Goal: Task Accomplishment & Management: Manage account settings

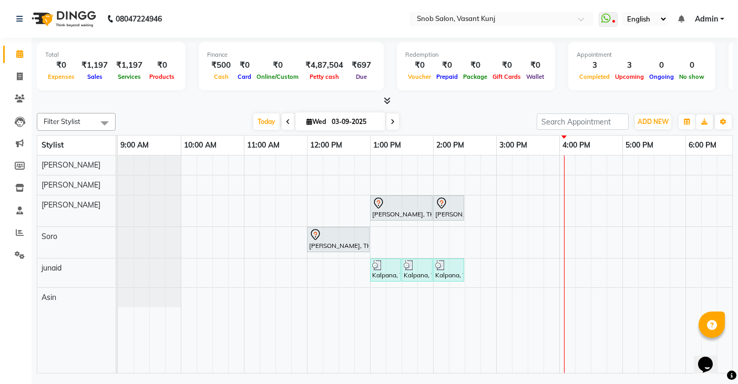
scroll to position [0, 206]
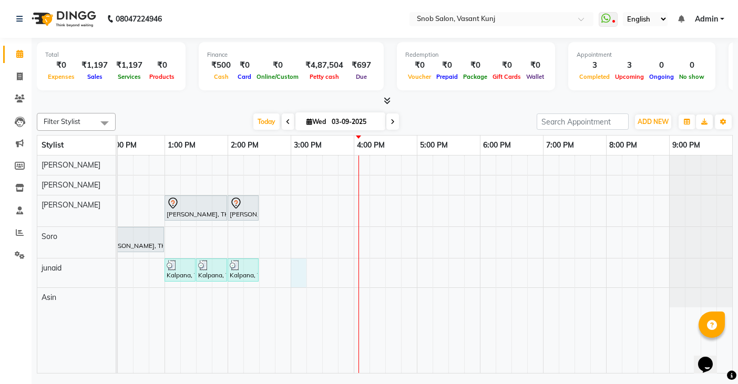
click at [298, 272] on div "Lalita Rajgopal, TK01, 01:00 PM-02:00 PM, Clean Up With Silver Skills Female La…" at bounding box center [322, 265] width 821 height 218
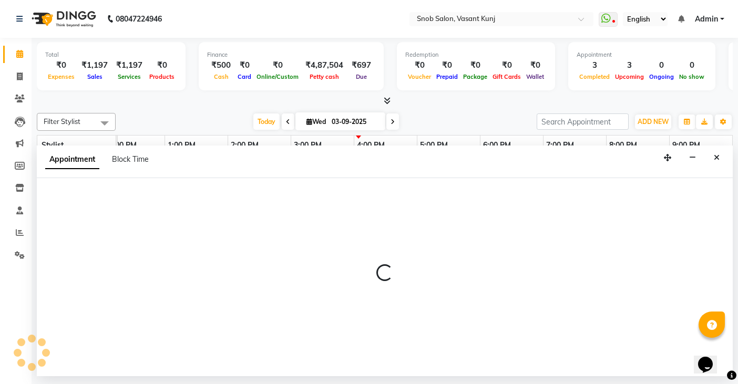
select select "82633"
select select "900"
select select "tentative"
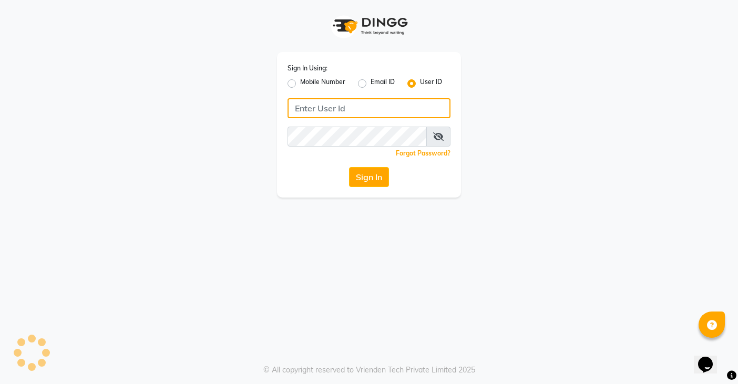
type input "snobsalon"
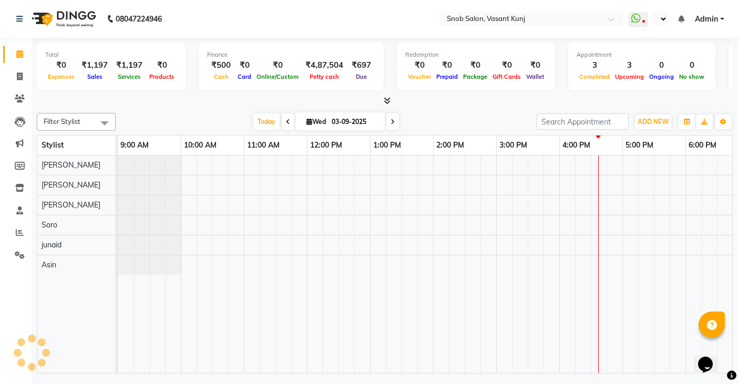
select select "en"
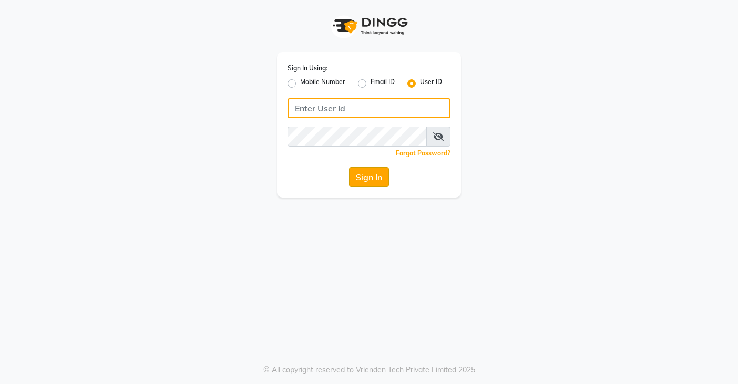
type input "snobsalon"
click at [373, 176] on button "Sign In" at bounding box center [369, 177] width 40 height 20
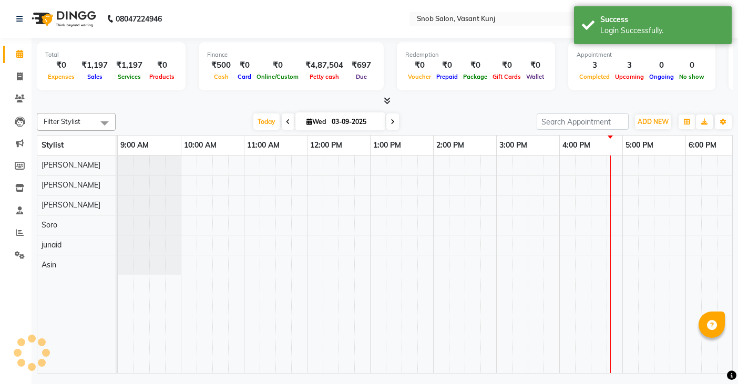
select select "en"
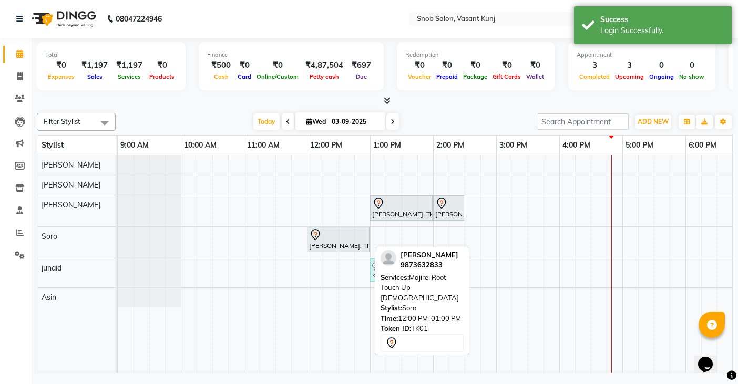
click at [342, 239] on div at bounding box center [338, 235] width 58 height 13
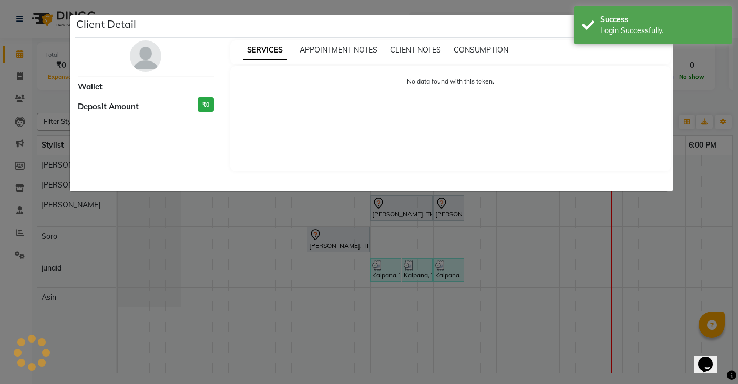
select select "7"
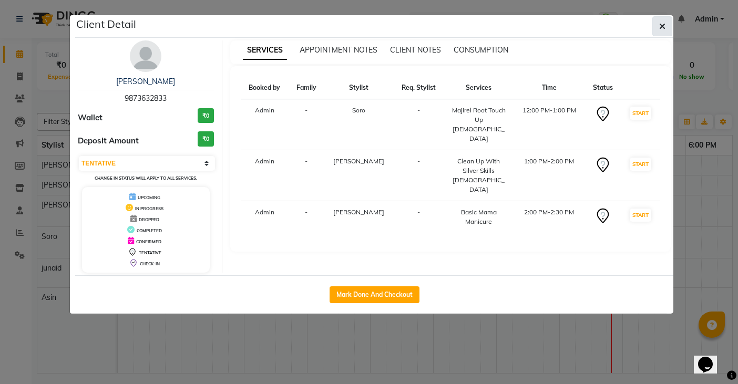
click at [666, 23] on button "button" at bounding box center [663, 26] width 20 height 20
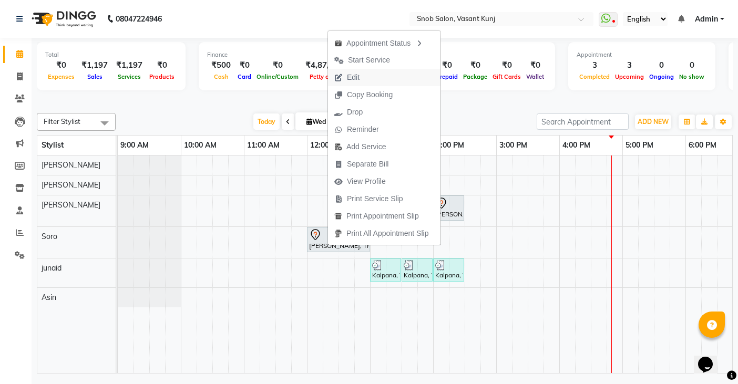
click at [360, 77] on span "Edit" at bounding box center [347, 77] width 38 height 17
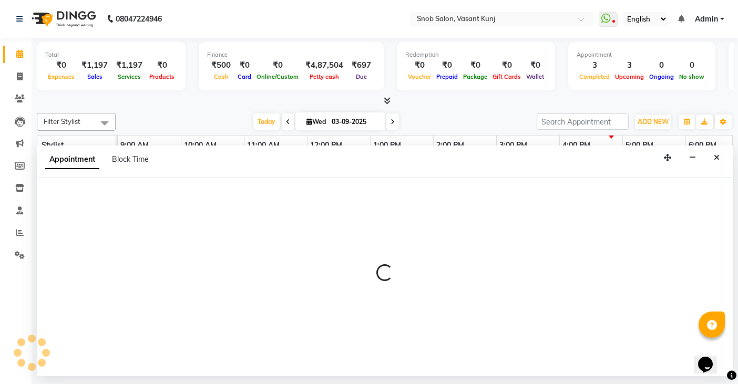
select select "tentative"
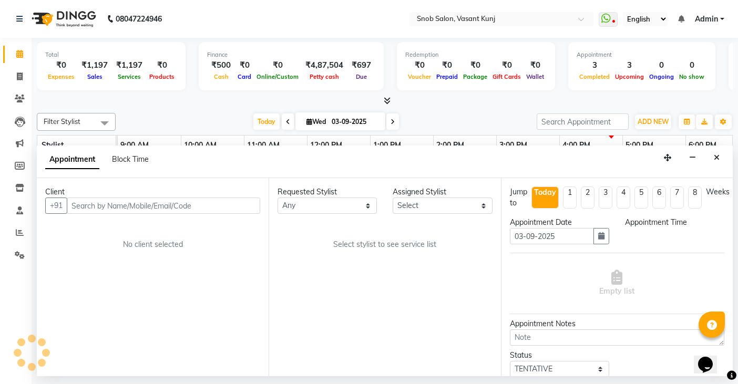
select select "62197"
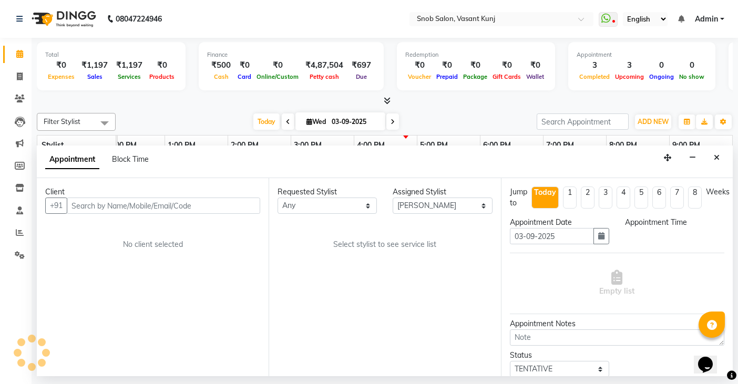
select select "720"
select select "3600"
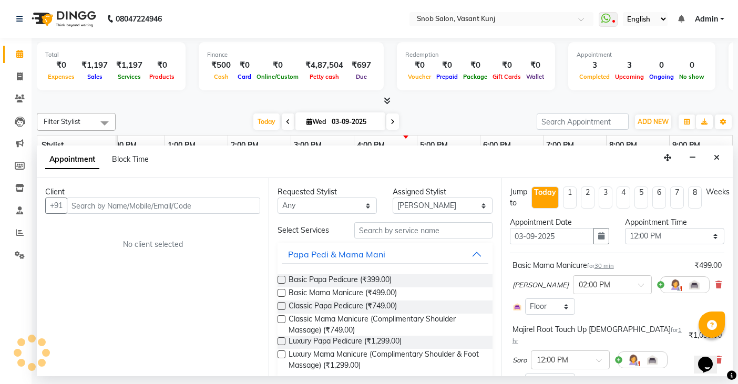
select select "3600"
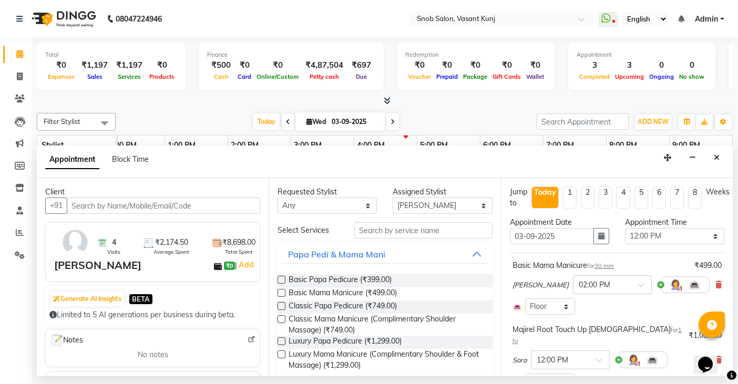
click at [623, 192] on li "4" at bounding box center [624, 198] width 14 height 22
type input "[DATE]"
select select "720"
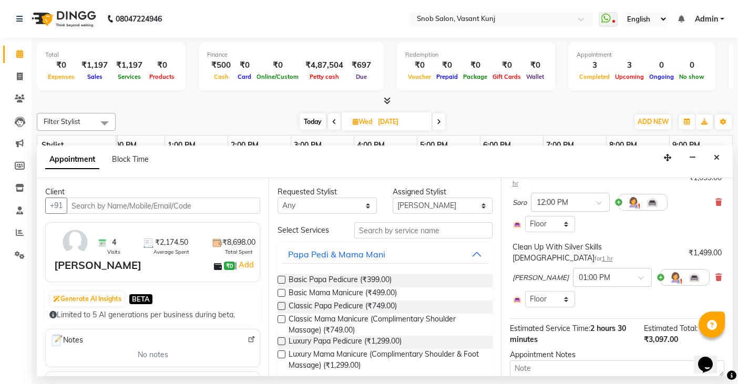
scroll to position [204, 0]
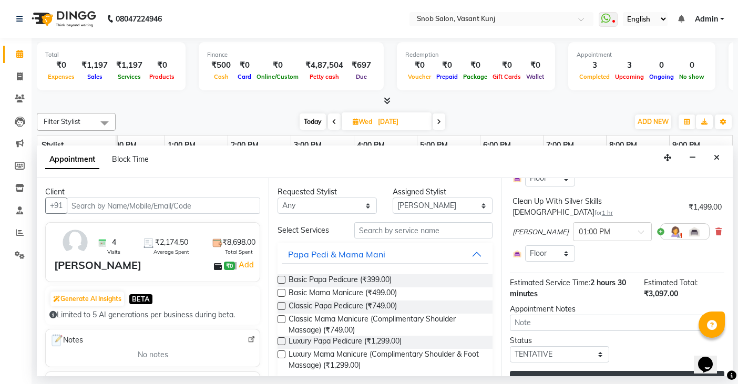
click at [585, 371] on button "Update" at bounding box center [617, 380] width 215 height 19
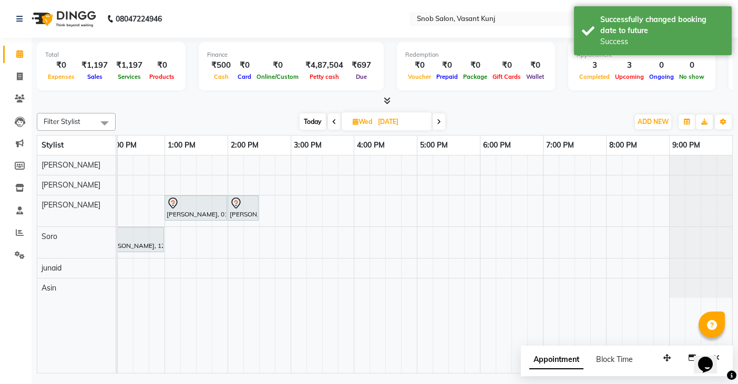
click at [353, 121] on icon at bounding box center [356, 121] width 6 height 7
select select "10"
select select "2025"
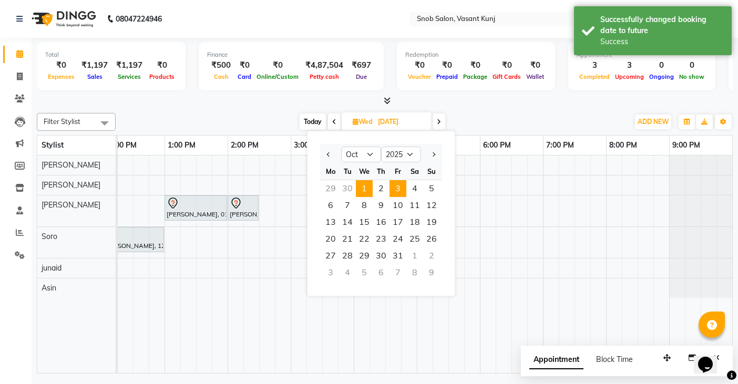
click at [396, 189] on span "3" at bounding box center [398, 188] width 17 height 17
type input "[DATE]"
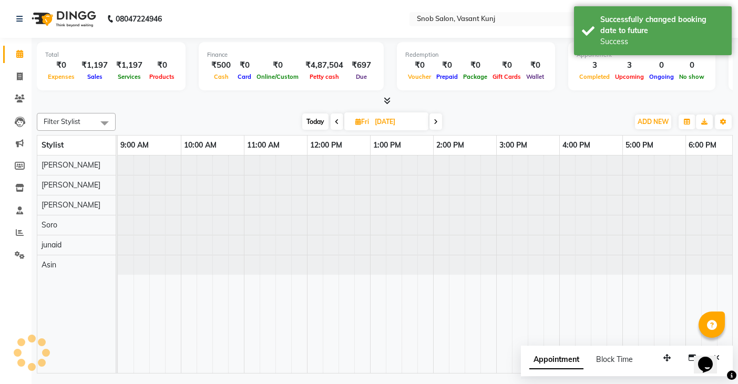
scroll to position [0, 206]
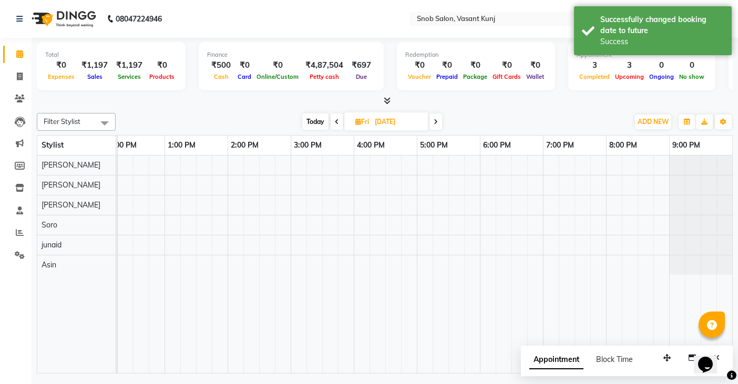
click at [357, 119] on icon at bounding box center [359, 121] width 6 height 7
select select "10"
select select "2025"
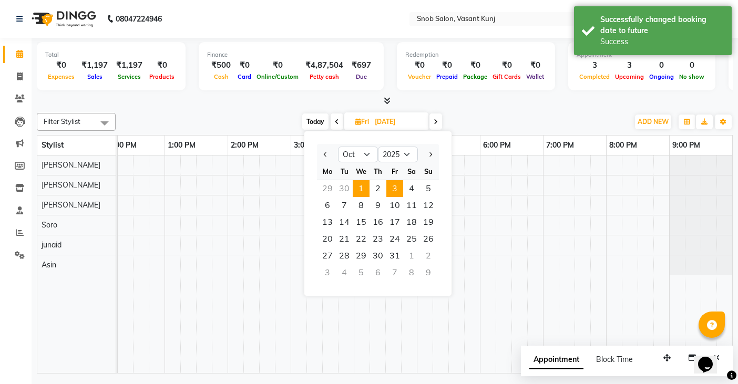
click at [362, 189] on span "1" at bounding box center [361, 188] width 17 height 17
type input "[DATE]"
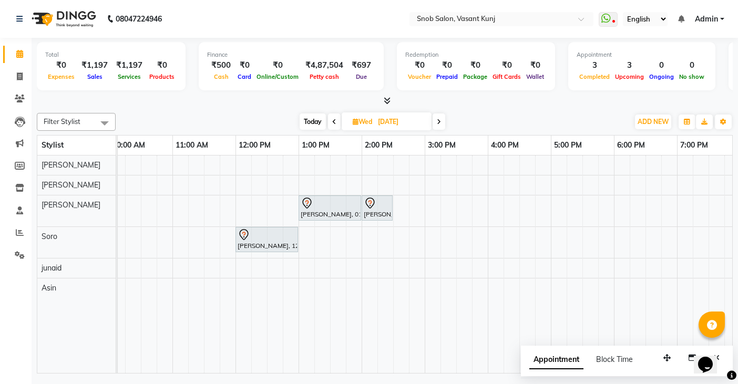
scroll to position [0, 0]
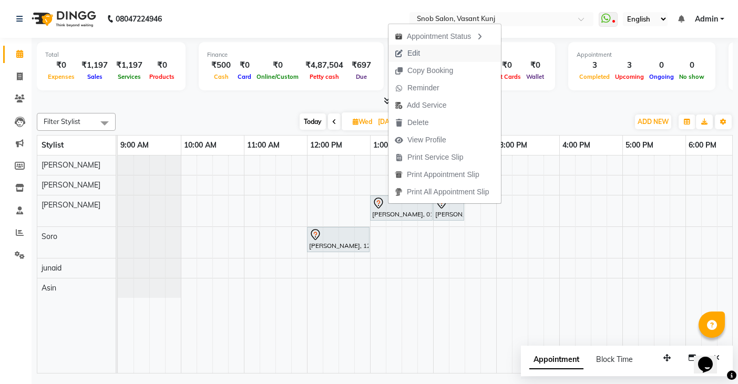
click at [417, 53] on span "Edit" at bounding box center [414, 53] width 13 height 11
select select "tentative"
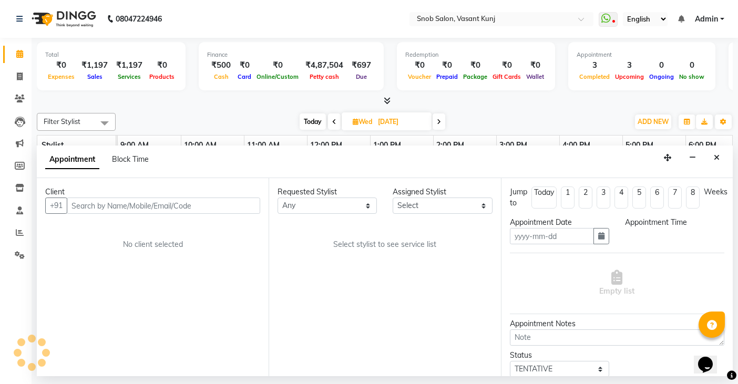
type input "[DATE]"
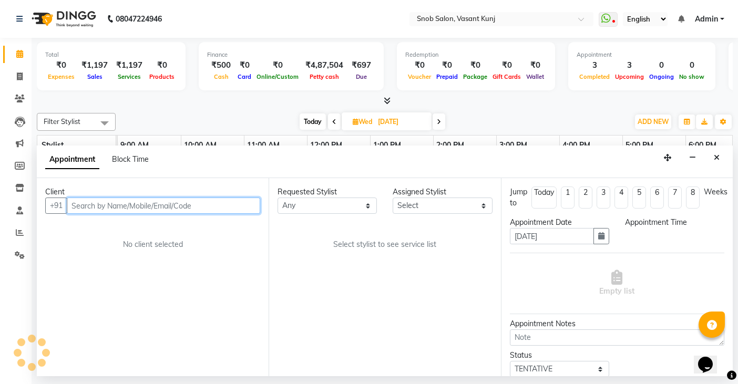
select select "62197"
select select "720"
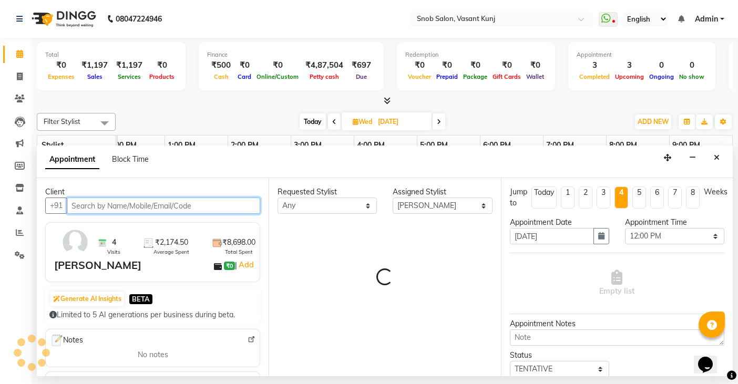
select select "3600"
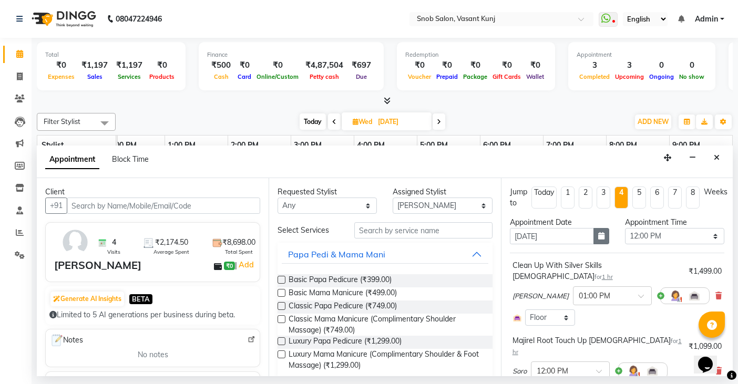
click at [599, 237] on icon "button" at bounding box center [602, 235] width 6 height 7
select select "10"
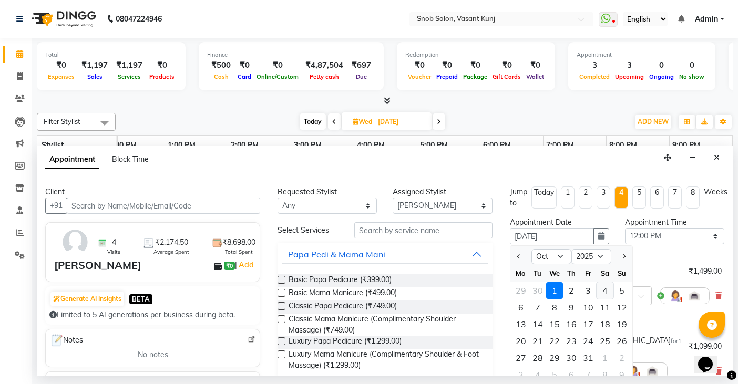
click at [605, 287] on div "4" at bounding box center [605, 290] width 17 height 17
type input "[DATE]"
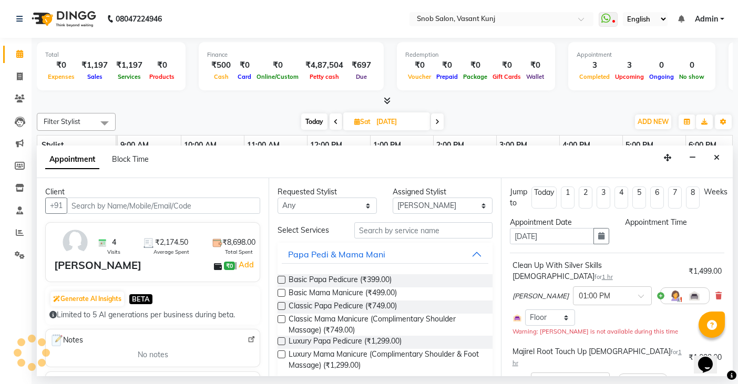
select select "720"
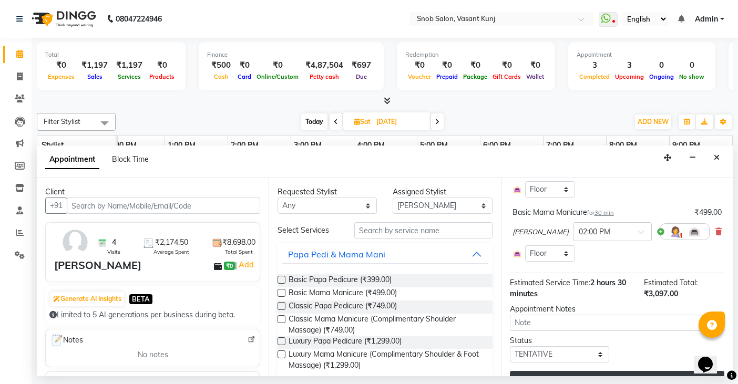
click at [534, 371] on button "Update" at bounding box center [617, 380] width 215 height 19
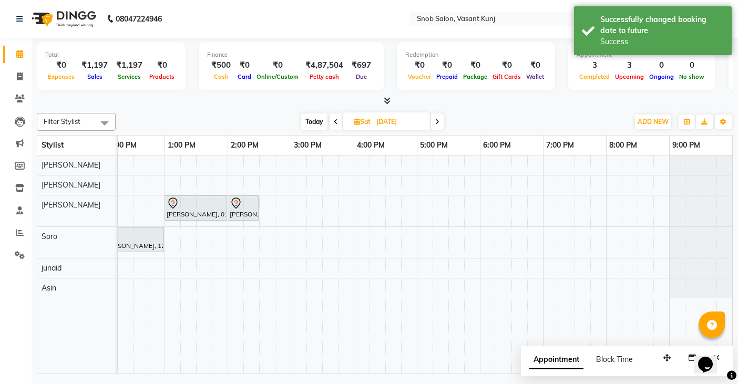
click at [356, 123] on icon at bounding box center [358, 121] width 6 height 7
select select "10"
select select "2025"
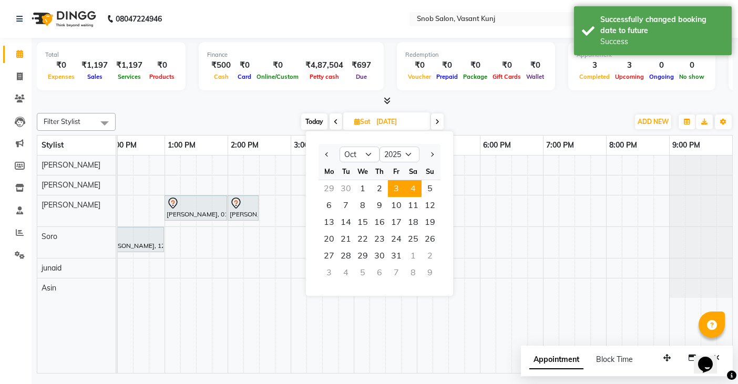
click at [395, 187] on span "3" at bounding box center [396, 188] width 17 height 17
type input "[DATE]"
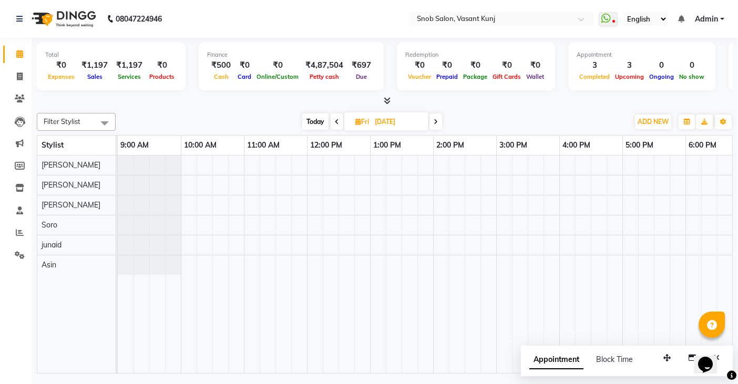
click at [358, 123] on icon at bounding box center [359, 121] width 6 height 7
select select "10"
select select "2025"
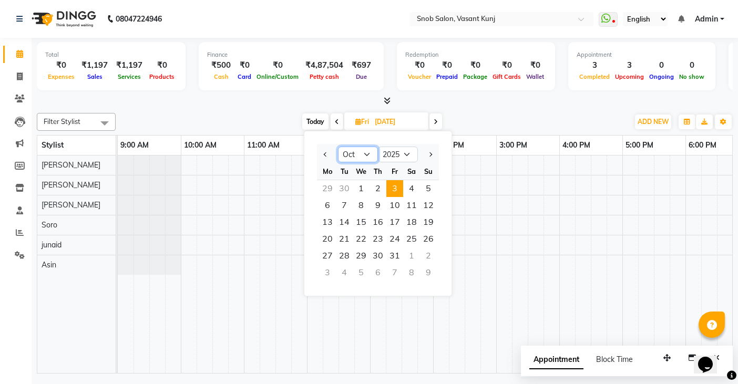
click at [368, 154] on select "Jan Feb Mar Apr May Jun [DATE] Aug Sep Oct Nov Dec" at bounding box center [358, 155] width 40 height 16
select select "9"
click at [338, 147] on select "Jan Feb Mar Apr May Jun [DATE] Aug Sep Oct Nov Dec" at bounding box center [358, 155] width 40 height 16
click at [361, 185] on span "3" at bounding box center [361, 188] width 17 height 17
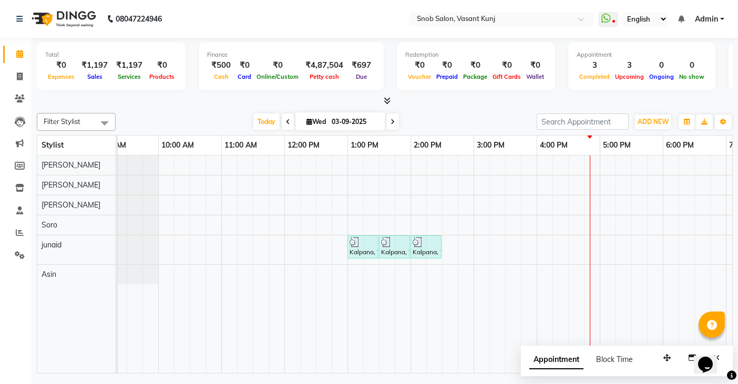
click at [308, 117] on span "[DATE]" at bounding box center [341, 122] width 90 height 18
click at [393, 119] on icon at bounding box center [393, 122] width 4 height 6
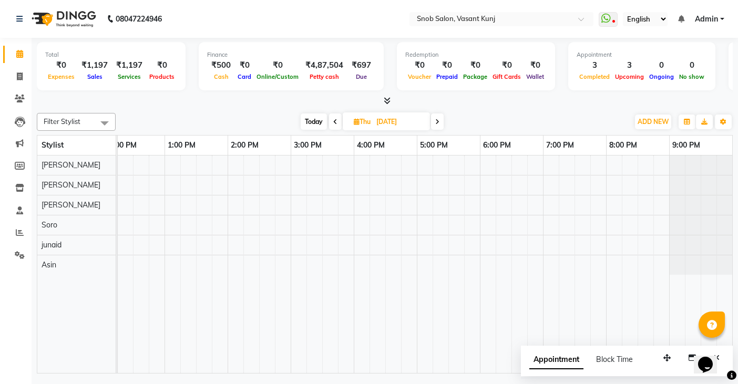
click at [334, 121] on icon at bounding box center [335, 122] width 4 height 6
type input "03-09-2025"
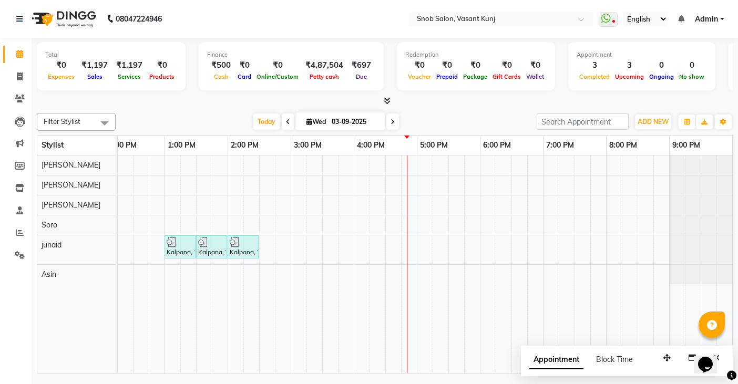
click at [308, 124] on icon at bounding box center [310, 121] width 6 height 7
select select "9"
select select "2025"
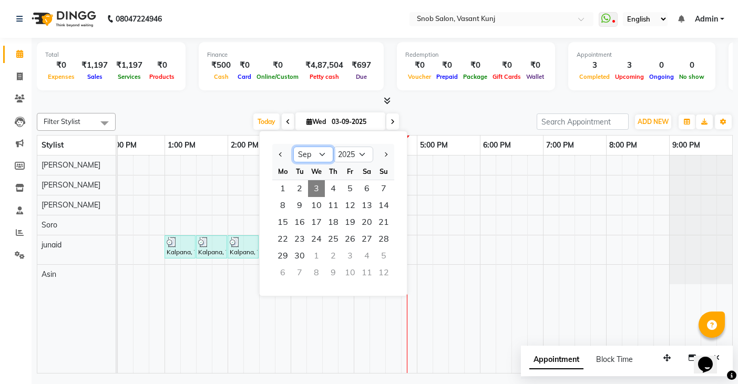
click at [318, 152] on select "Jan Feb Mar Apr May Jun [DATE] Aug Sep Oct Nov Dec" at bounding box center [313, 155] width 40 height 16
select select "10"
click at [293, 147] on select "Jan Feb Mar Apr May Jun [DATE] Aug Sep Oct Nov Dec" at bounding box center [313, 155] width 40 height 16
click at [364, 186] on span "4" at bounding box center [367, 188] width 17 height 17
type input "[DATE]"
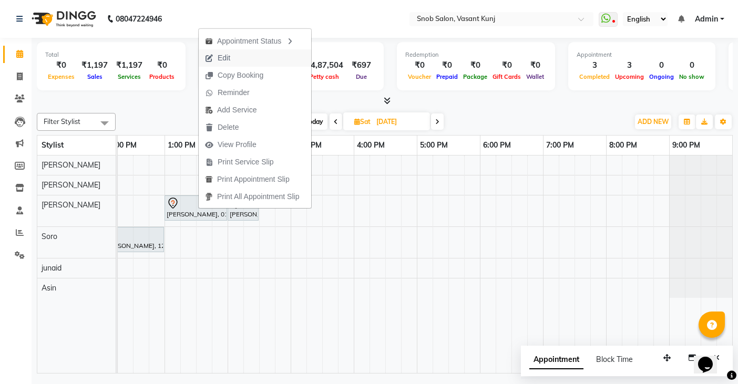
click at [235, 55] on span "Edit" at bounding box center [218, 57] width 38 height 17
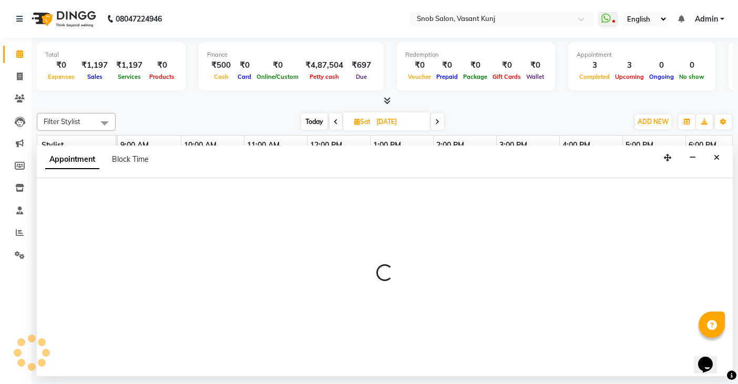
select select "720"
select select "tentative"
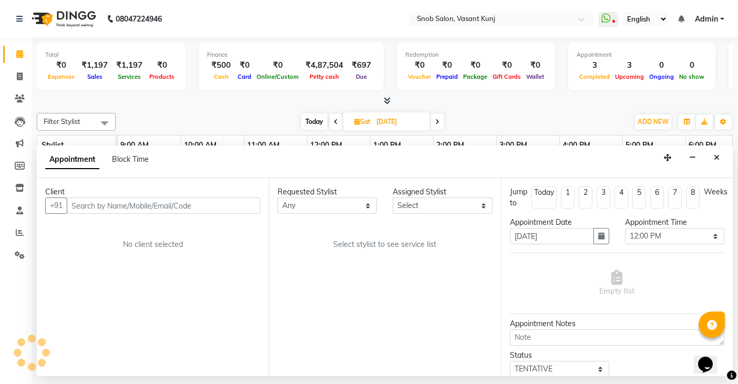
select select "62197"
select select "3600"
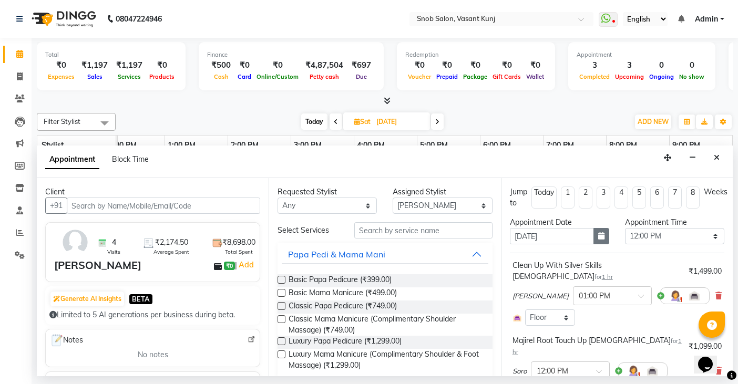
click at [599, 237] on icon "button" at bounding box center [602, 235] width 6 height 7
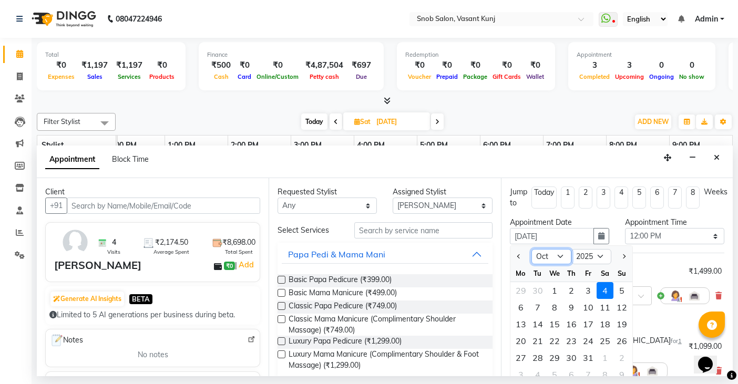
click at [559, 255] on select "Sep Oct Nov Dec" at bounding box center [552, 257] width 40 height 16
select select "9"
click at [532, 249] on select "Sep Oct Nov Dec" at bounding box center [552, 257] width 40 height 16
click at [572, 291] on div "4" at bounding box center [571, 290] width 17 height 17
type input "[DATE]"
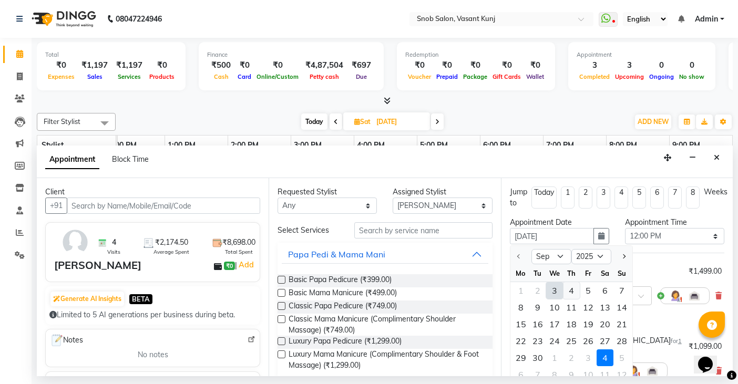
type input "[DATE]"
select select "720"
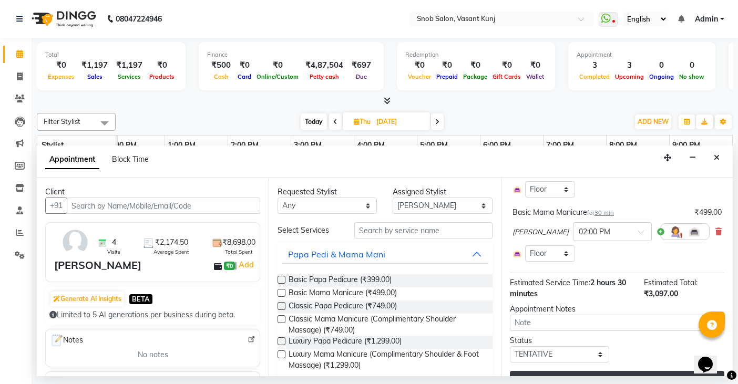
click at [578, 371] on button "Update" at bounding box center [617, 380] width 215 height 19
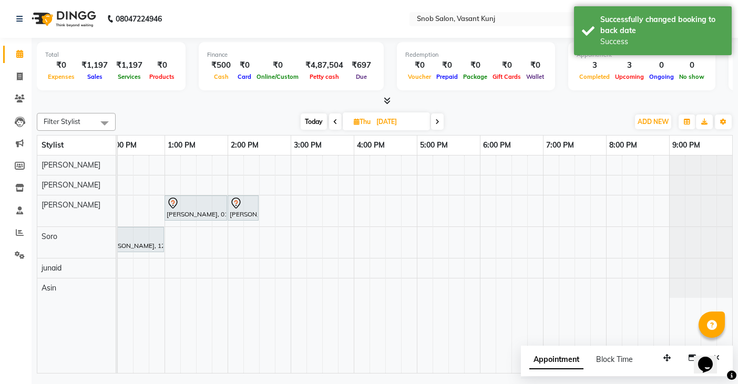
click at [355, 119] on icon at bounding box center [357, 121] width 6 height 7
select select "9"
select select "2025"
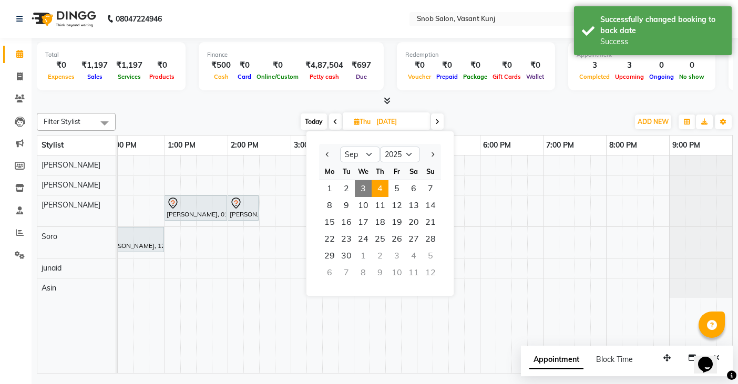
click at [365, 188] on span "3" at bounding box center [363, 188] width 17 height 17
type input "03-09-2025"
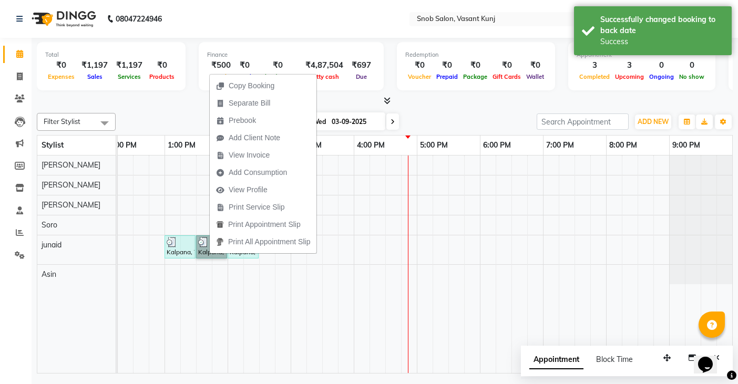
click at [184, 191] on div "Kalpana, TK02, 01:00 PM-01:30 PM, Basic Papa Pedicure Kalpana, TK02, 01:30 PM-0…" at bounding box center [322, 265] width 821 height 218
select select "60451"
select select "tentative"
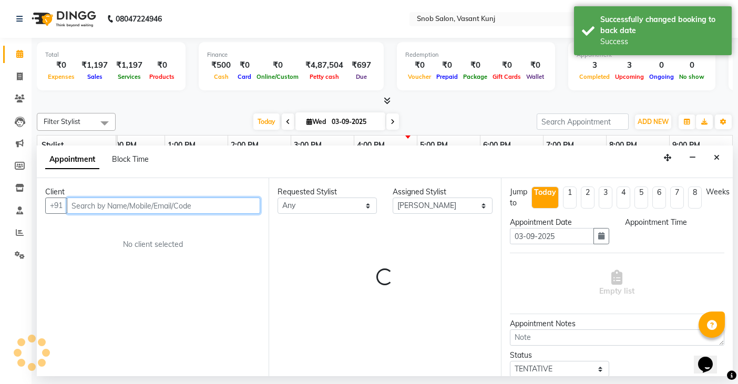
select select "795"
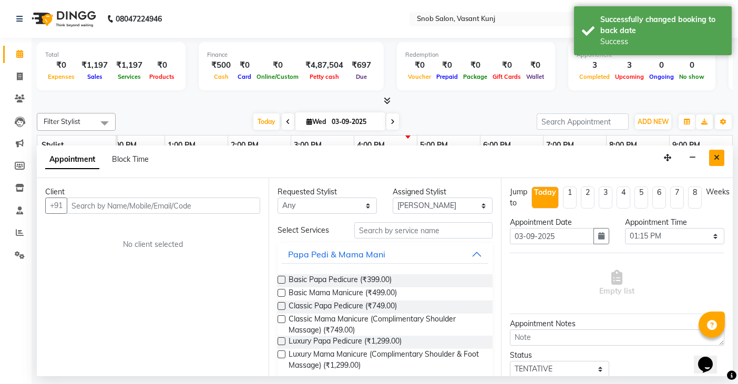
click at [716, 154] on icon "Close" at bounding box center [717, 157] width 6 height 7
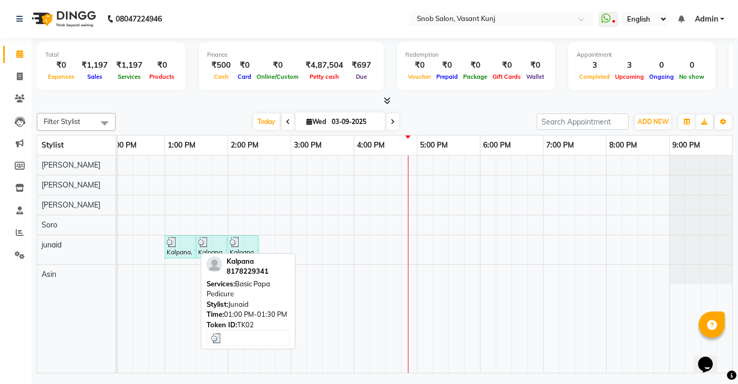
click at [173, 247] on img at bounding box center [172, 242] width 11 height 11
select select "3"
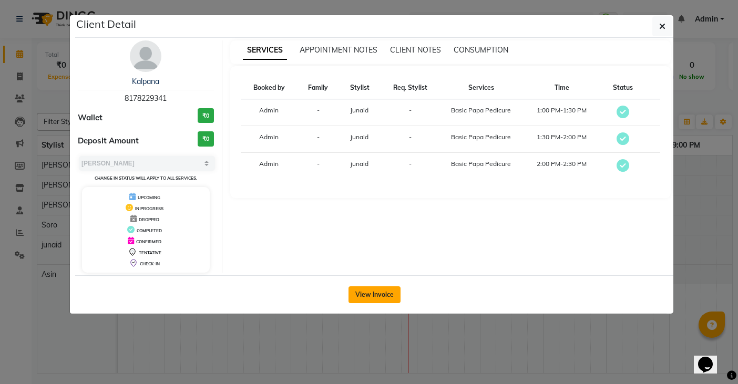
click at [380, 290] on button "View Invoice" at bounding box center [375, 295] width 52 height 17
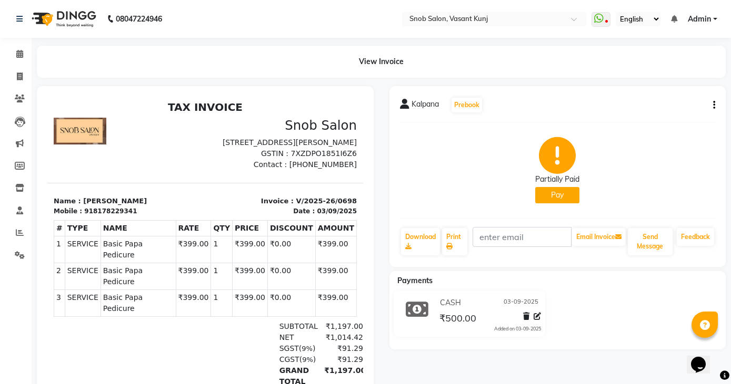
scroll to position [83, 0]
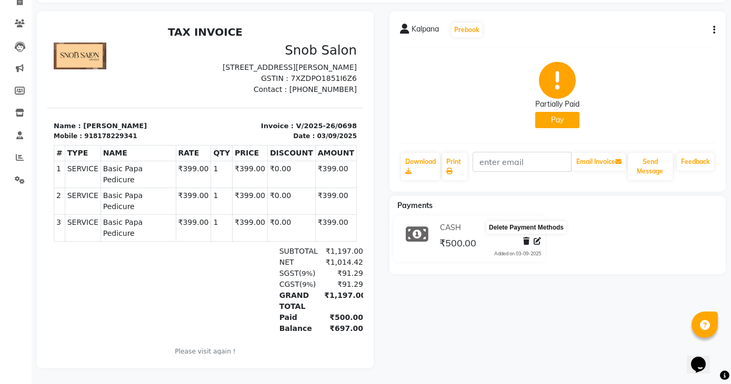
click at [525, 238] on icon at bounding box center [526, 241] width 6 height 7
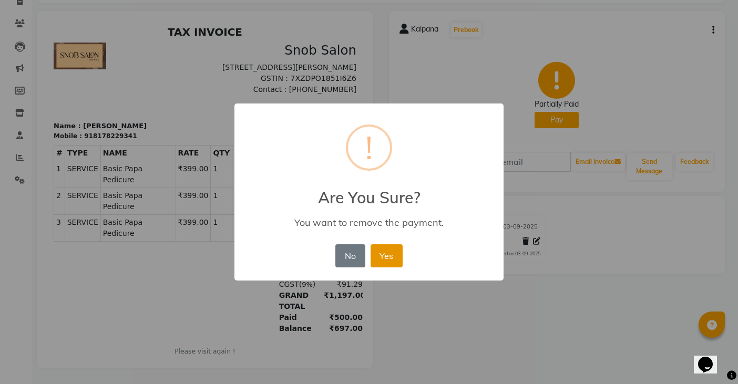
click at [383, 260] on button "Yes" at bounding box center [387, 256] width 32 height 23
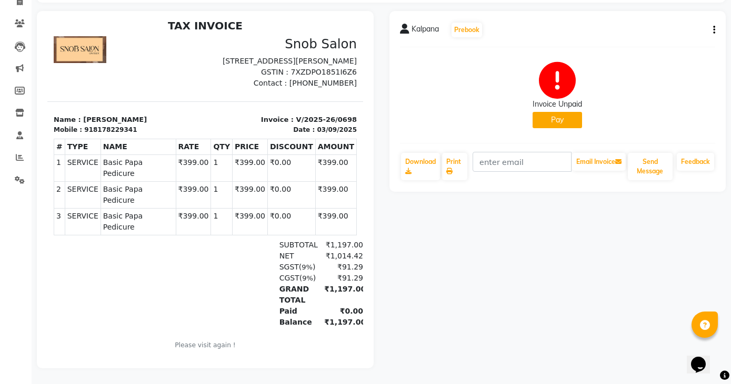
scroll to position [8, 0]
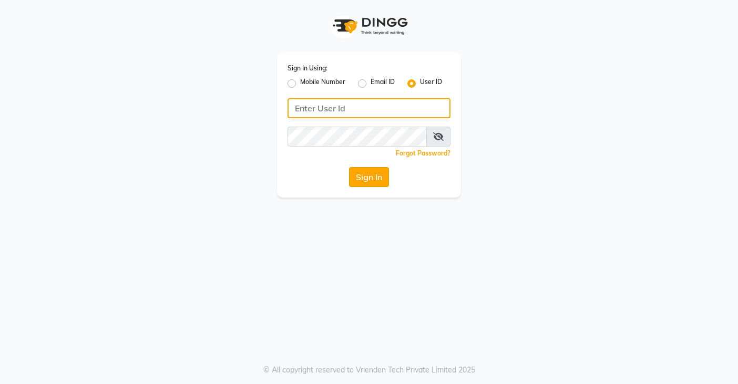
type input "snobsalon"
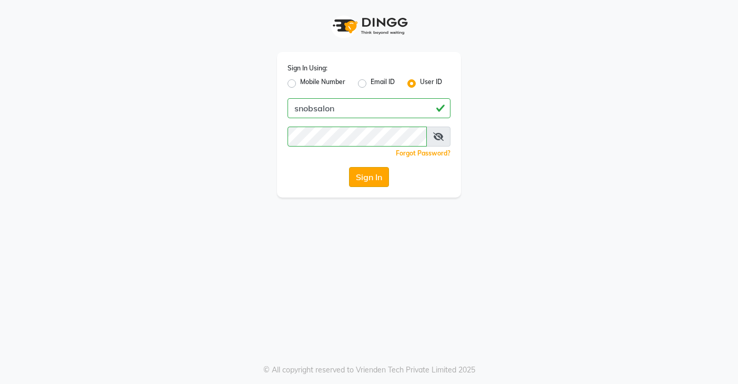
click at [363, 179] on button "Sign In" at bounding box center [369, 177] width 40 height 20
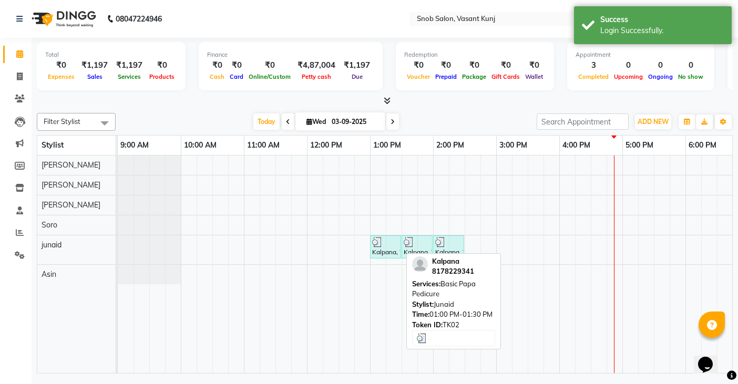
click at [388, 249] on div "Kalpana, TK02, 01:00 PM-01:30 PM, Basic Papa Pedicure" at bounding box center [385, 247] width 29 height 20
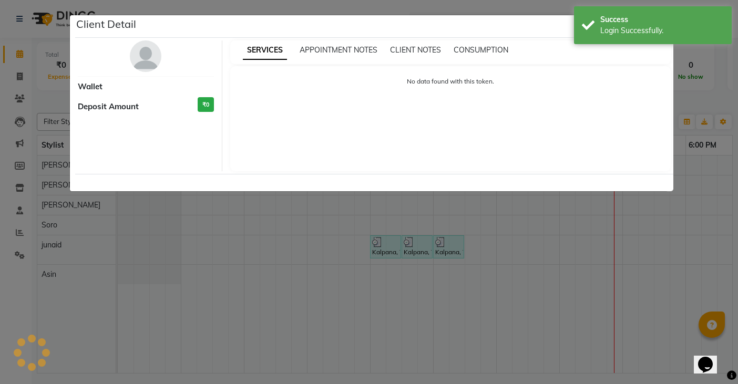
select select "3"
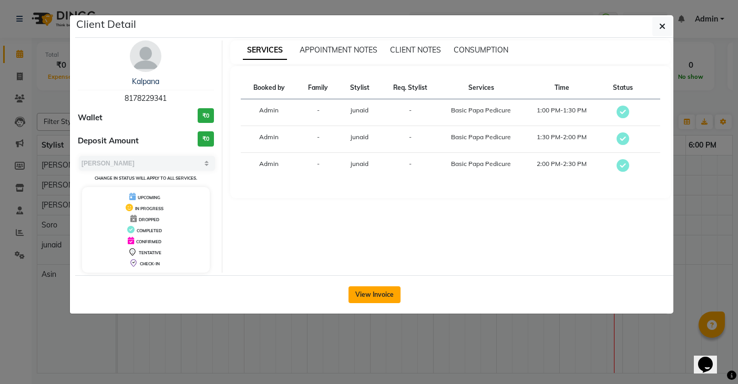
click at [366, 287] on button "View Invoice" at bounding box center [375, 295] width 52 height 17
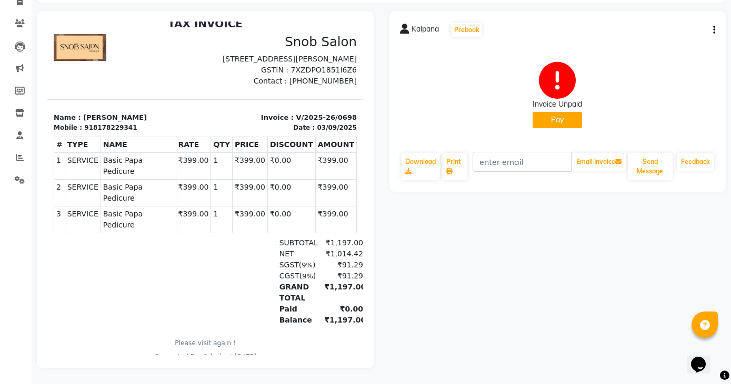
scroll to position [83, 0]
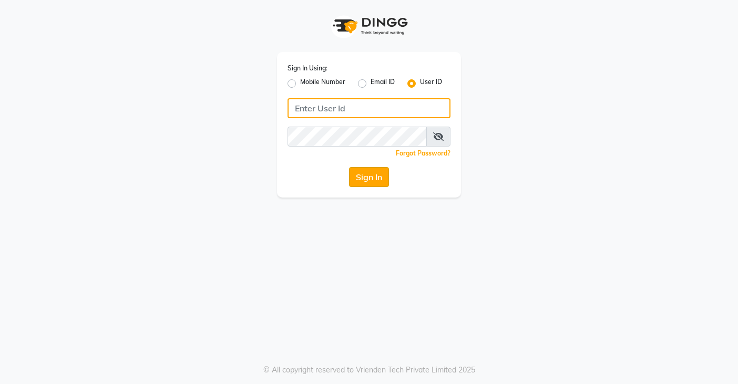
type input "snobsalon"
click at [363, 179] on button "Sign In" at bounding box center [369, 177] width 40 height 20
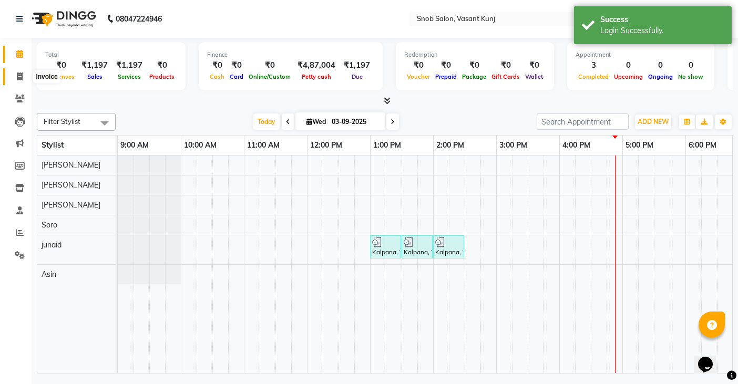
click at [15, 76] on span at bounding box center [20, 77] width 18 height 12
select select "service"
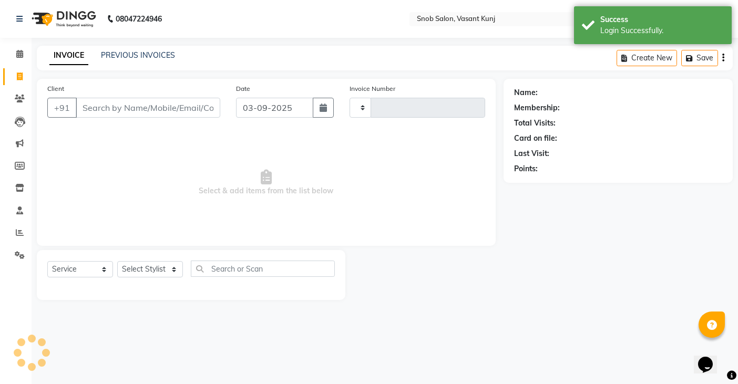
type input "0699"
select select "7175"
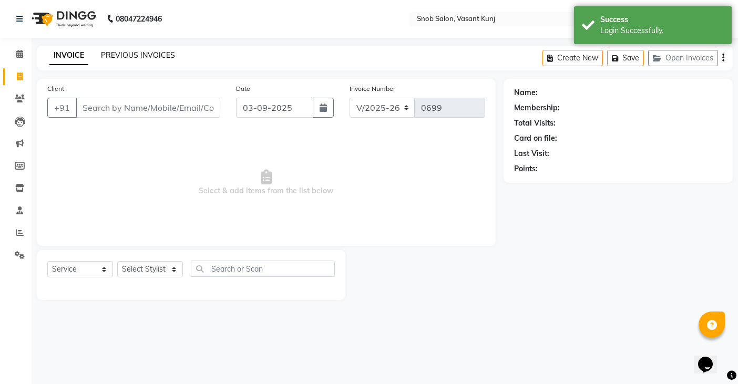
click at [137, 52] on link "PREVIOUS INVOICES" at bounding box center [138, 54] width 74 height 9
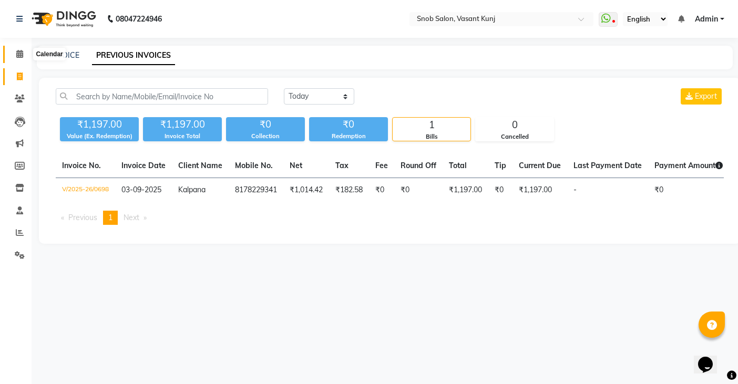
click at [14, 53] on span at bounding box center [20, 54] width 18 height 12
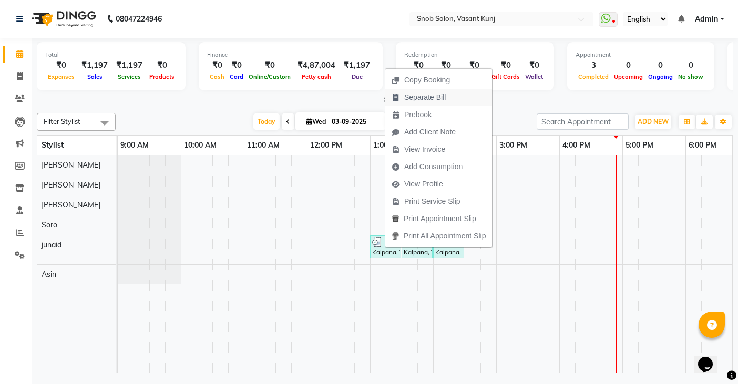
click at [425, 95] on span "Separate Bill" at bounding box center [425, 97] width 42 height 11
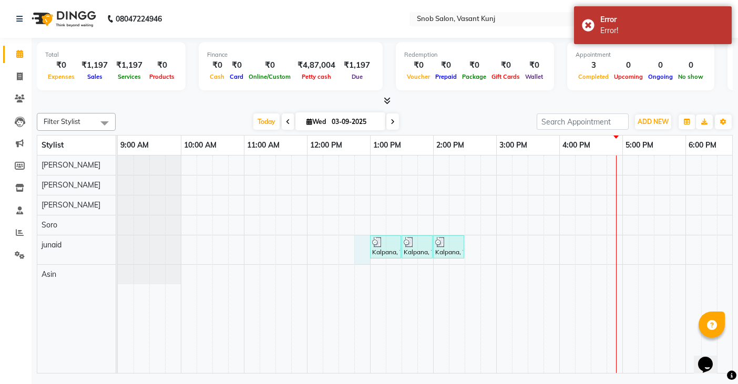
click at [357, 244] on div "Kalpana, TK02, 01:00 PM-01:30 PM, Basic Papa Pedicure Kalpana, TK02, 01:30 PM-0…" at bounding box center [528, 265] width 821 height 218
select select "82633"
select select "765"
select select "tentative"
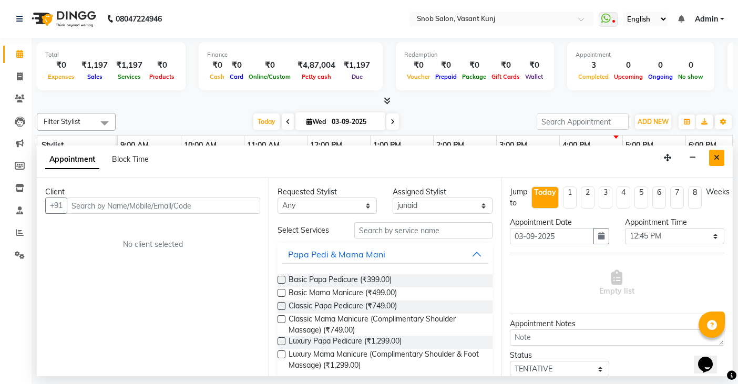
click at [718, 153] on button "Close" at bounding box center [717, 158] width 15 height 16
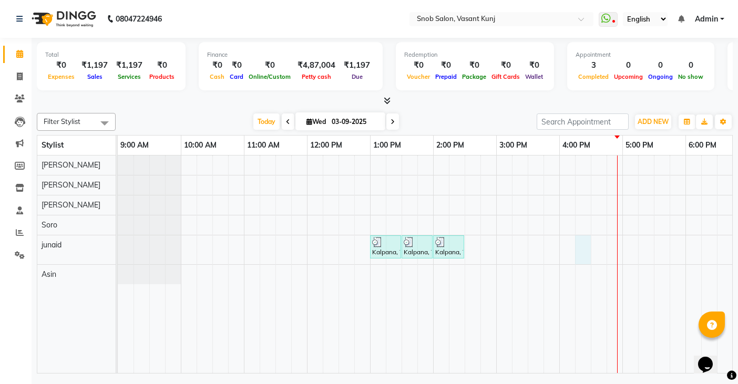
click at [578, 248] on div "Kalpana, TK02, 01:00 PM-01:30 PM, Basic Papa Pedicure Kalpana, TK02, 01:30 PM-0…" at bounding box center [528, 265] width 821 height 218
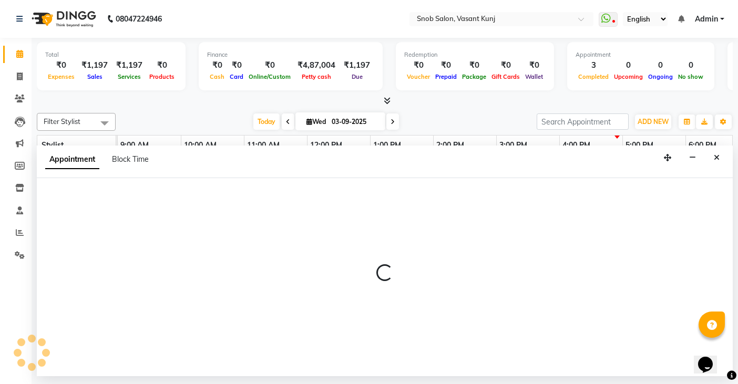
select select "82633"
select select "975"
select select "tentative"
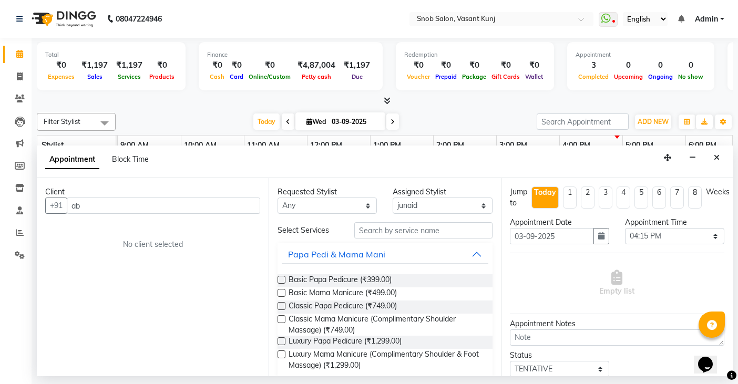
type input "a"
type input "n"
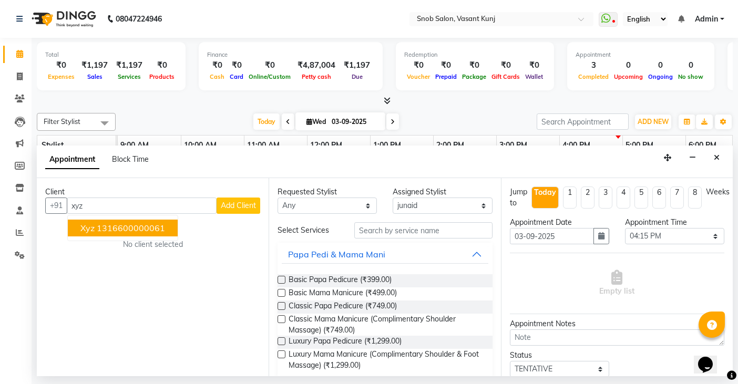
type input "xyz"
click at [234, 202] on span "Add Client" at bounding box center [238, 205] width 35 height 9
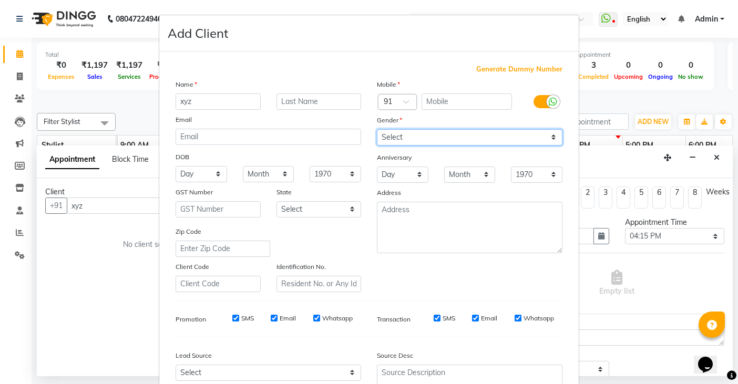
click at [402, 138] on select "Select Male Female Other Prefer Not To Say" at bounding box center [470, 137] width 186 height 16
select select "male"
click at [377, 129] on select "Select Male Female Other Prefer Not To Say" at bounding box center [470, 137] width 186 height 16
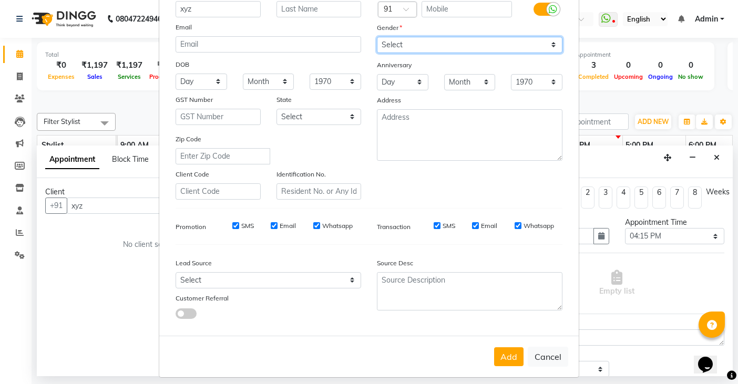
scroll to position [101, 0]
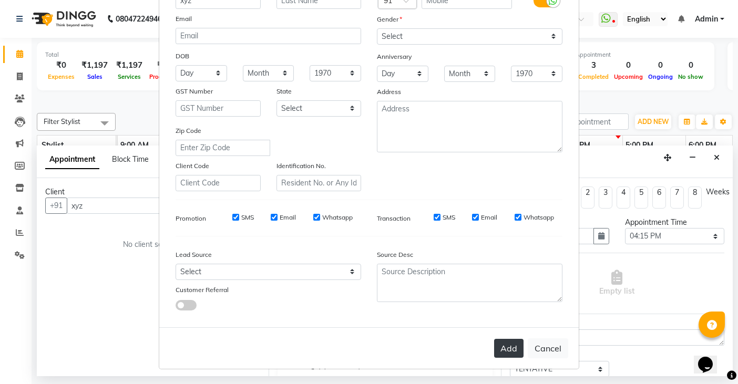
click at [500, 349] on button "Add" at bounding box center [508, 348] width 29 height 19
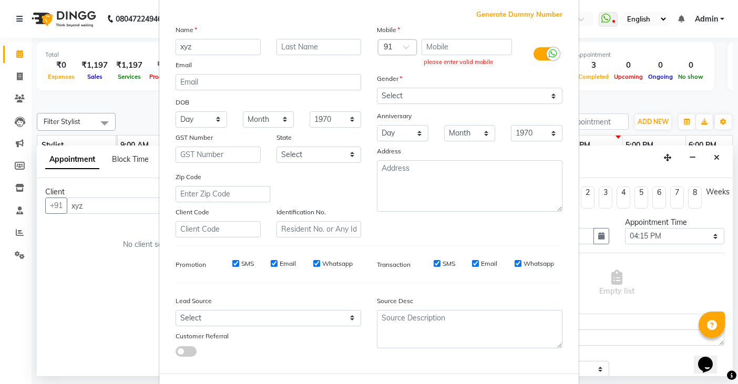
scroll to position [0, 0]
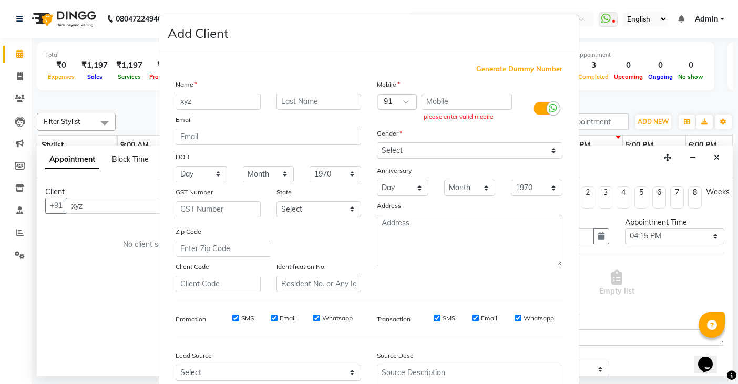
click at [510, 68] on span "Generate Dummy Number" at bounding box center [520, 69] width 86 height 11
type input "1316600000067"
checkbox input "false"
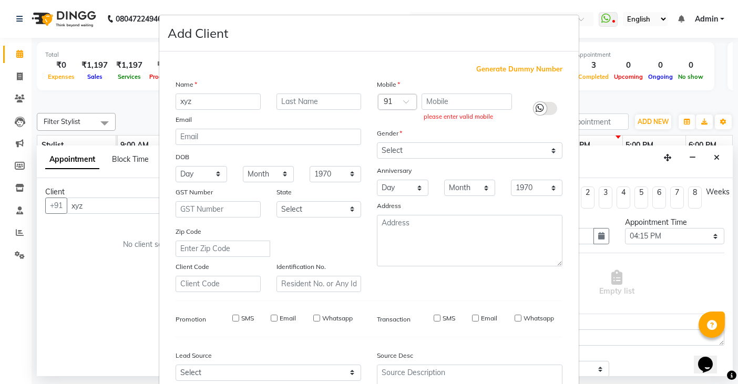
checkbox input "false"
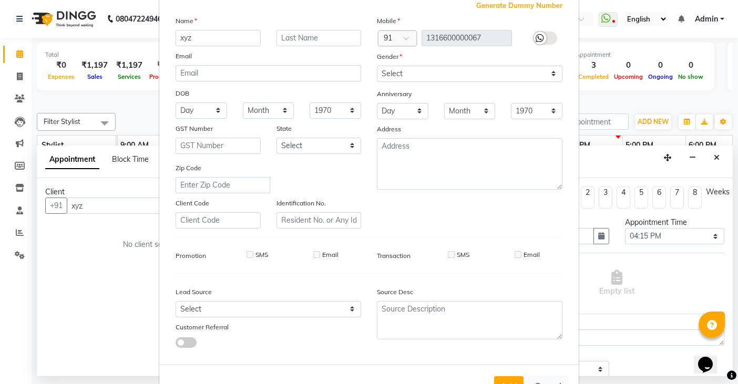
scroll to position [101, 0]
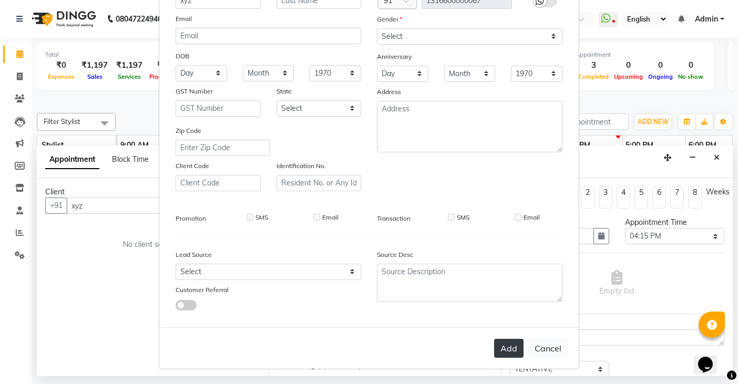
click at [503, 351] on button "Add" at bounding box center [508, 348] width 29 height 19
type input "1316600000067"
select select
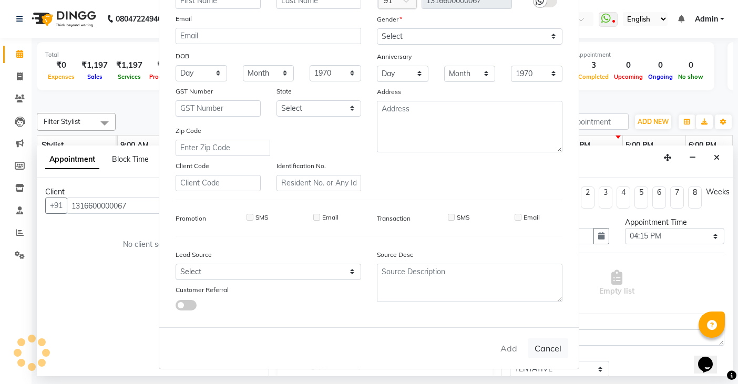
select select
checkbox input "false"
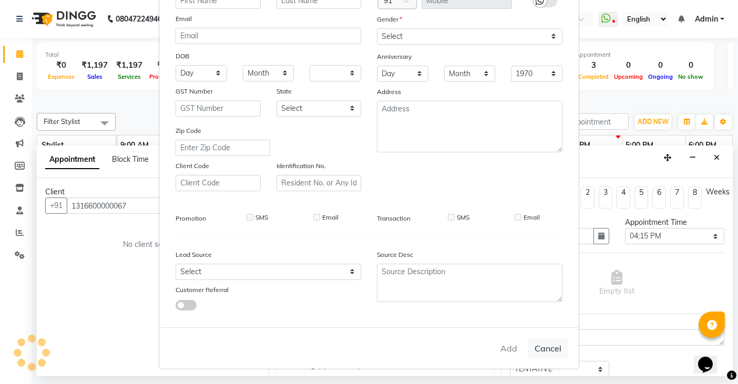
checkbox input "false"
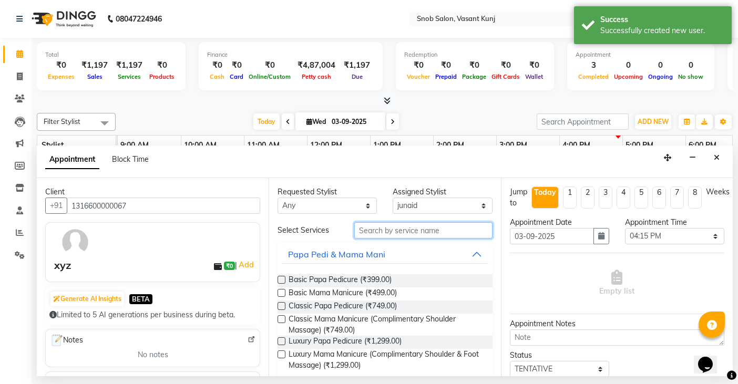
click at [367, 228] on input "text" at bounding box center [424, 230] width 138 height 16
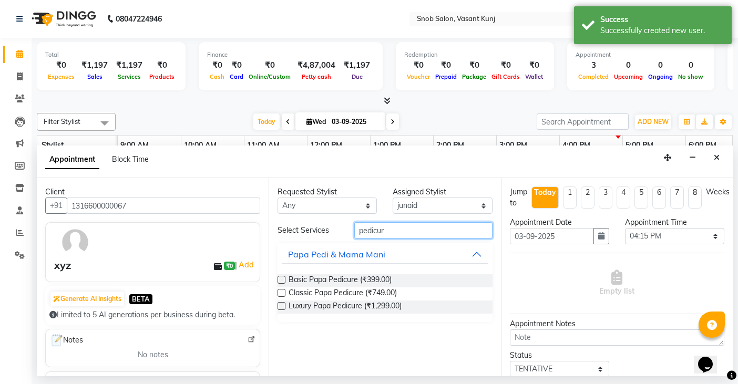
type input "pedicur"
click at [282, 281] on label at bounding box center [282, 280] width 8 height 8
click at [282, 281] on input "checkbox" at bounding box center [281, 281] width 7 height 7
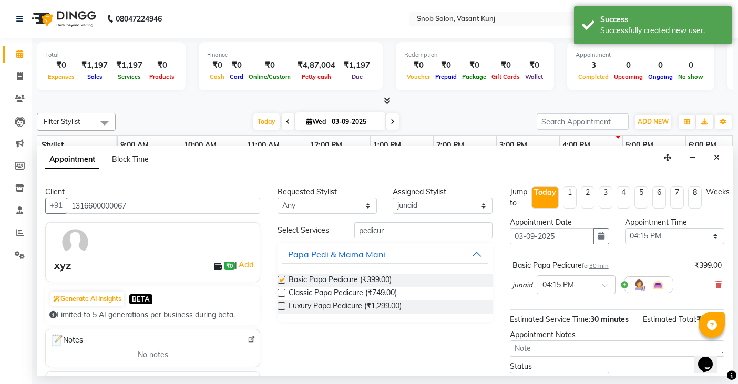
checkbox input "false"
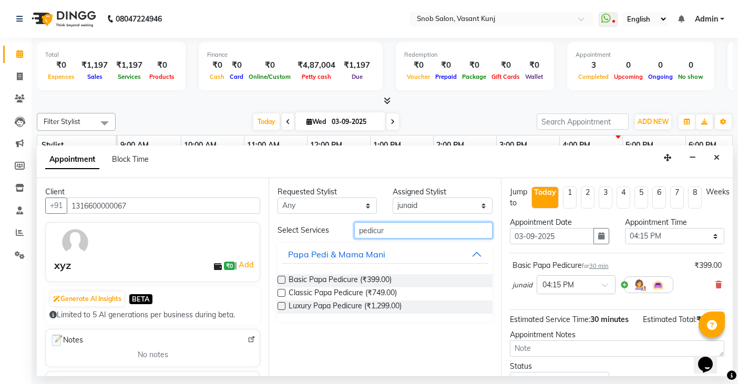
click at [398, 230] on input "pedicur" at bounding box center [424, 230] width 138 height 16
type input "p"
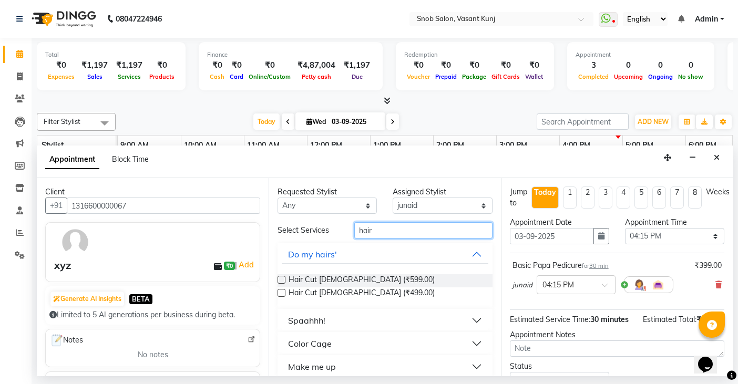
type input "hair"
click at [280, 292] on label at bounding box center [282, 293] width 8 height 8
click at [280, 292] on input "checkbox" at bounding box center [281, 294] width 7 height 7
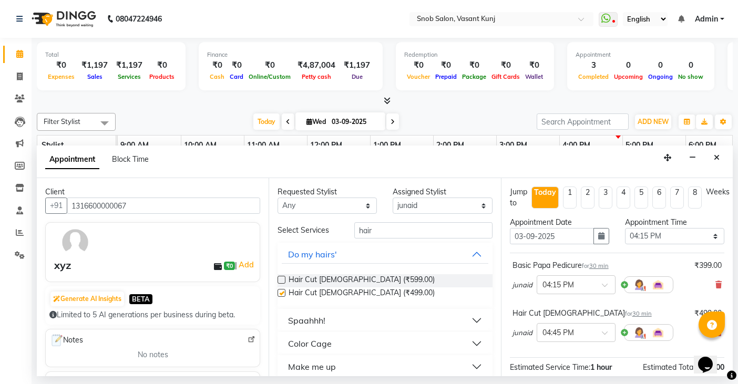
checkbox input "false"
click at [397, 234] on input "hair" at bounding box center [424, 230] width 138 height 16
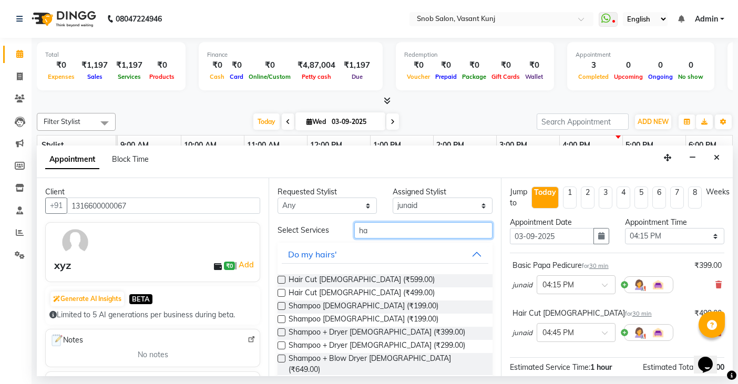
type input "h"
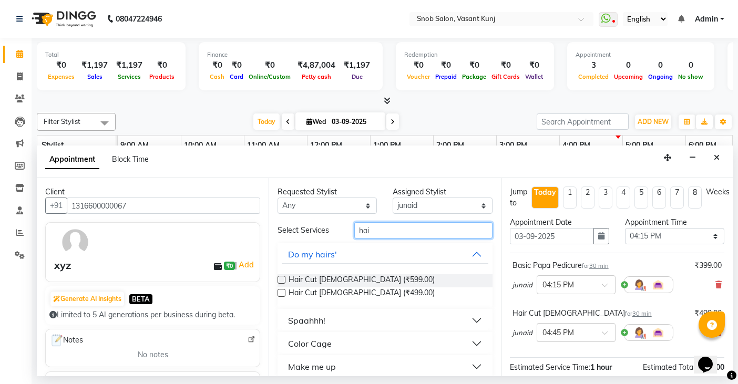
type input "hair"
click at [281, 292] on label at bounding box center [282, 293] width 8 height 8
click at [281, 292] on input "checkbox" at bounding box center [281, 294] width 7 height 7
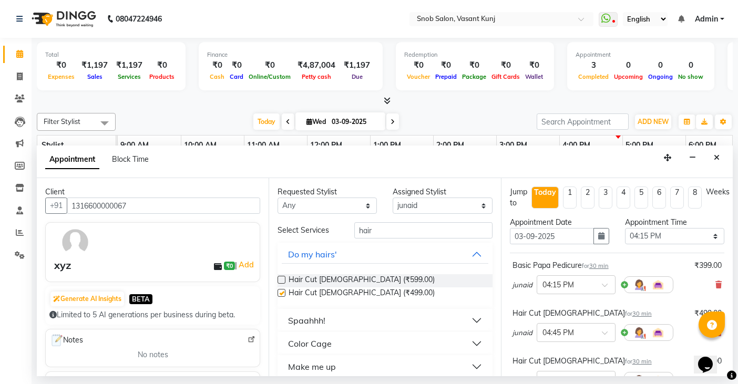
checkbox input "false"
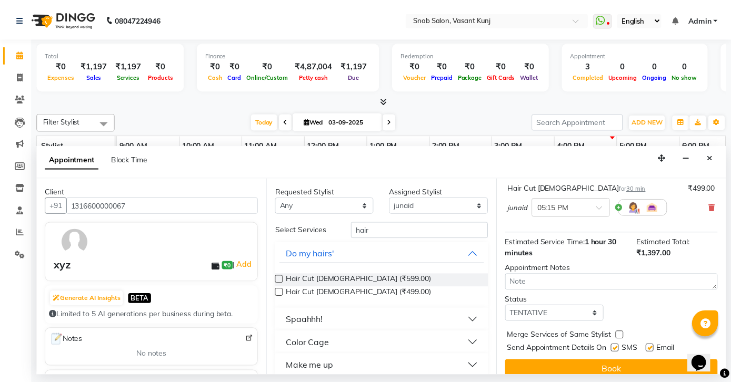
scroll to position [185, 0]
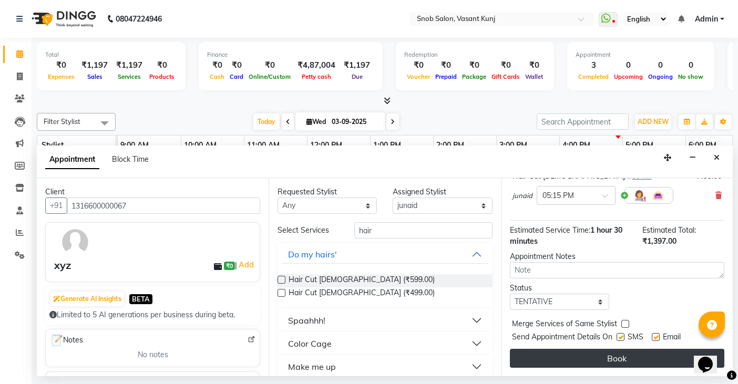
click at [553, 362] on button "Book" at bounding box center [617, 358] width 215 height 19
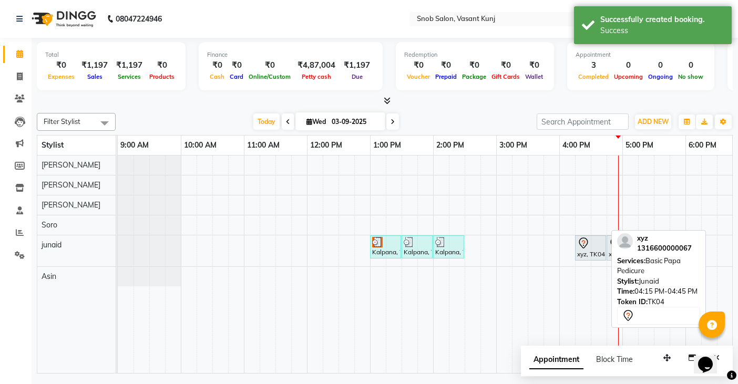
click at [597, 251] on div "xyz, TK04, 04:15 PM-04:45 PM, Basic Papa Pedicure" at bounding box center [590, 248] width 29 height 22
select select "7"
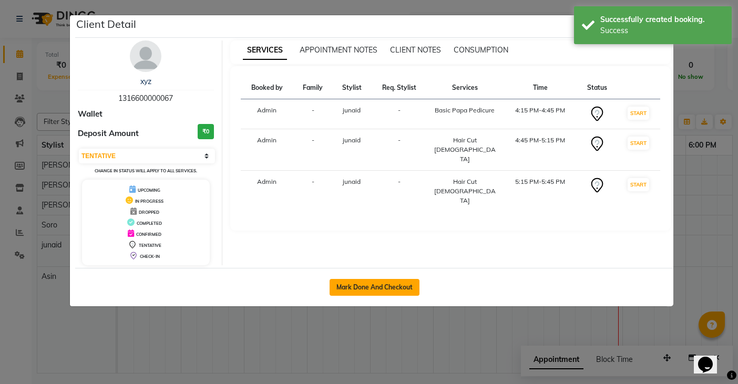
click at [387, 285] on button "Mark Done And Checkout" at bounding box center [375, 287] width 90 height 17
select select "7175"
select select "service"
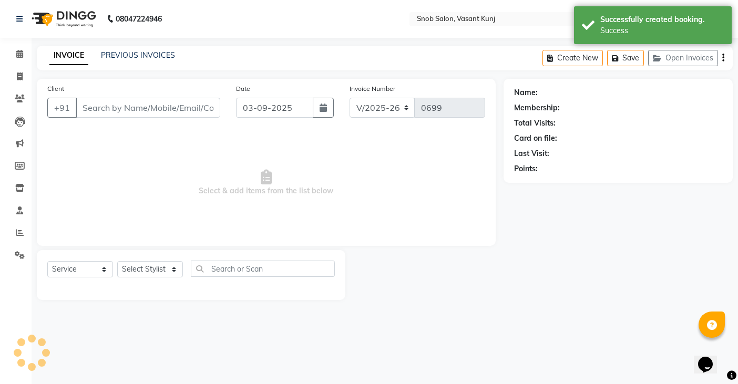
type input "1316600000067"
select select "82633"
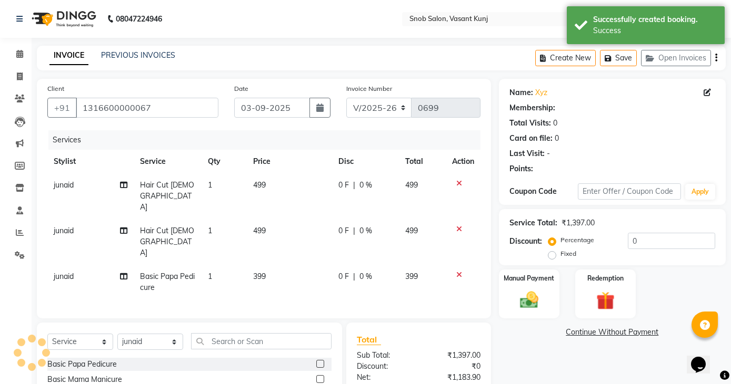
select select "1: Object"
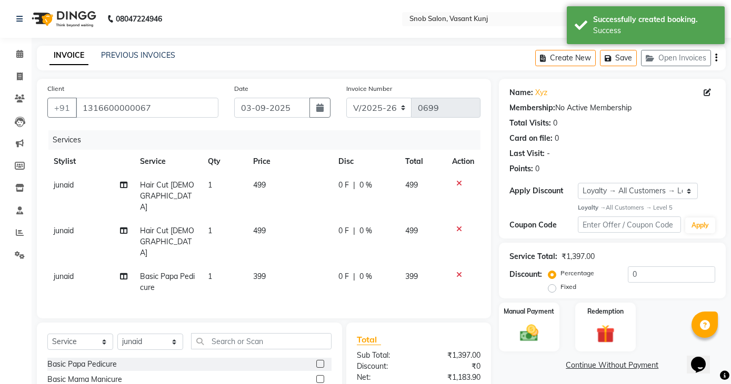
click at [62, 186] on span "junaid" at bounding box center [64, 184] width 20 height 9
select select "82633"
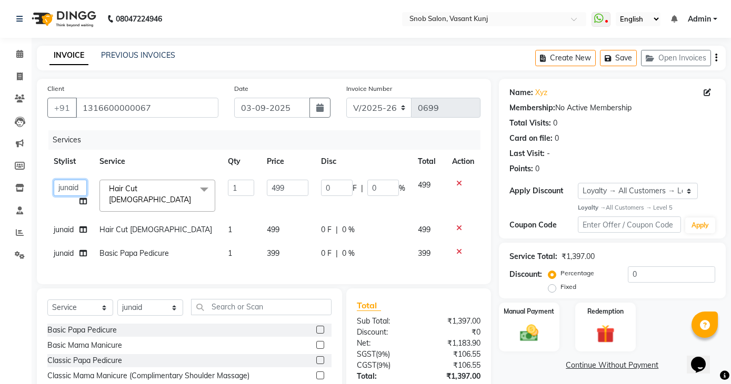
click at [62, 186] on select "Asin junaid Kajal Beniwal Mahek Priyanka Tamang Sabiya Nisha Soro" at bounding box center [70, 188] width 33 height 16
click at [131, 155] on tr "Stylist Service Qty Price Disc Total Action" at bounding box center [263, 162] width 433 height 24
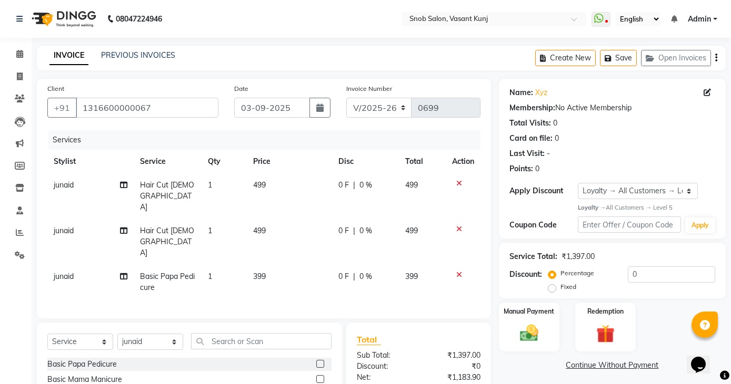
click at [174, 187] on span "Hair Cut Male" at bounding box center [167, 196] width 54 height 32
select select "82633"
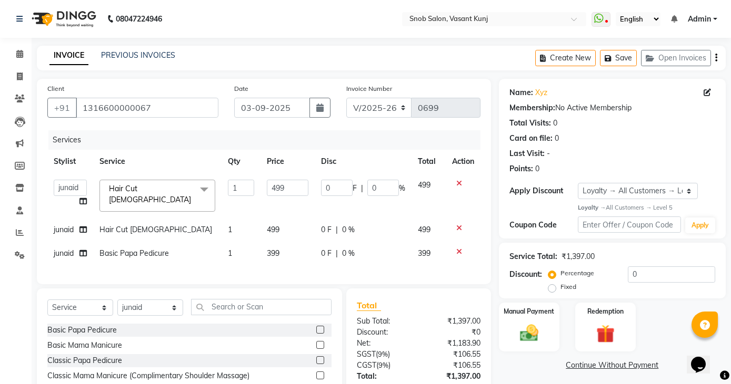
click at [206, 187] on span at bounding box center [204, 190] width 21 height 20
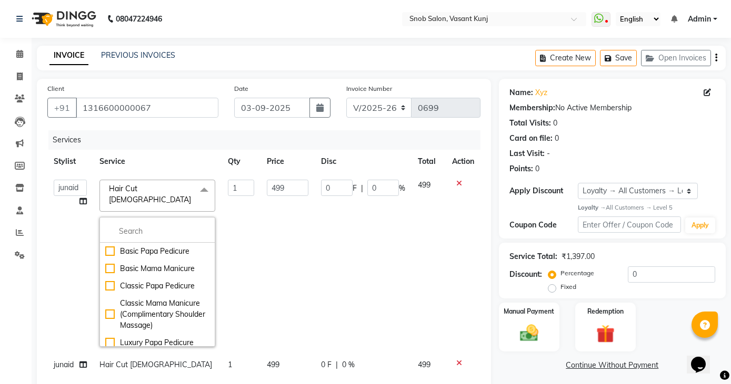
click at [194, 170] on th "Service" at bounding box center [157, 162] width 128 height 24
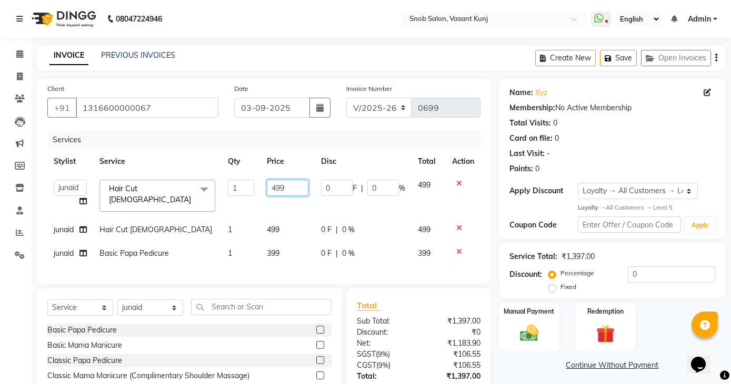
click at [295, 188] on input "499" at bounding box center [288, 188] width 42 height 16
type input "4"
type input "500"
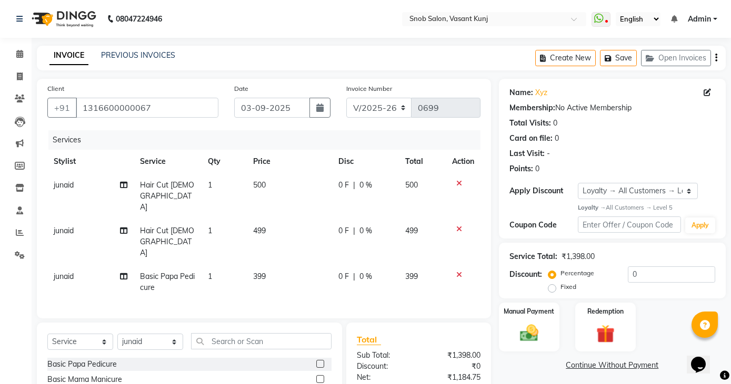
click at [286, 221] on tbody "junaid Hair Cut Male 1 500 0 F | 0 % 500 junaid Hair Cut Male 1 499 0 F | 0 % 4…" at bounding box center [263, 237] width 433 height 126
click at [273, 219] on td "499" at bounding box center [289, 242] width 85 height 46
select select "82633"
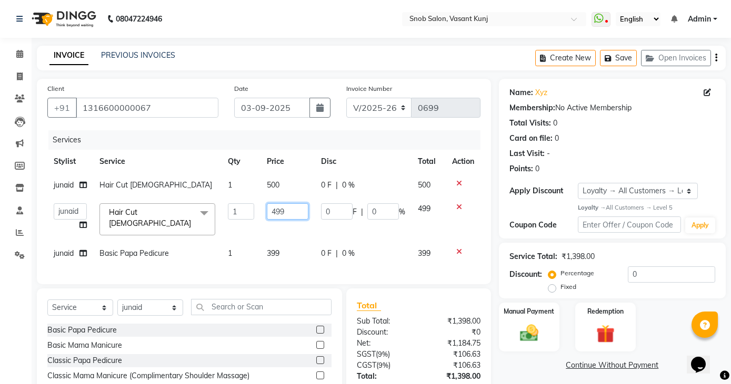
click at [289, 208] on input "499" at bounding box center [288, 212] width 42 height 16
type input "4"
type input "500"
click at [287, 249] on td "399" at bounding box center [287, 254] width 54 height 24
select select "82633"
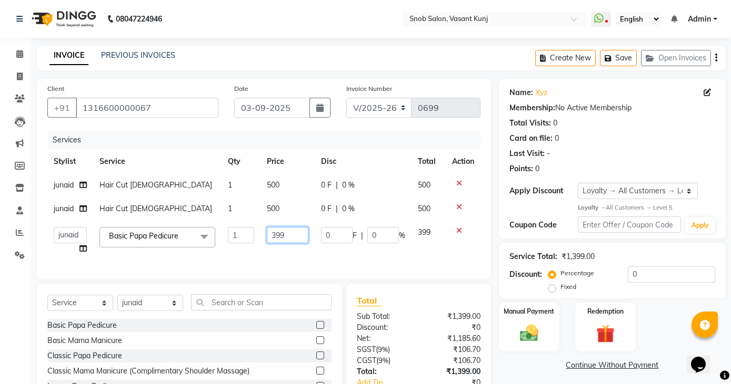
click at [294, 234] on input "399" at bounding box center [288, 235] width 42 height 16
type input "3"
type input "500"
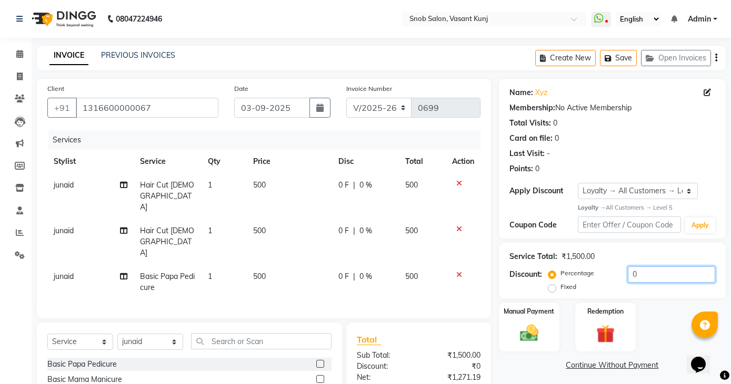
click at [646, 274] on input "0" at bounding box center [670, 275] width 87 height 16
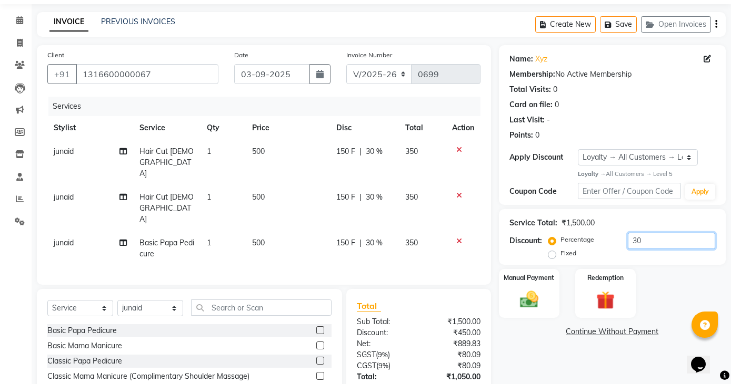
scroll to position [73, 0]
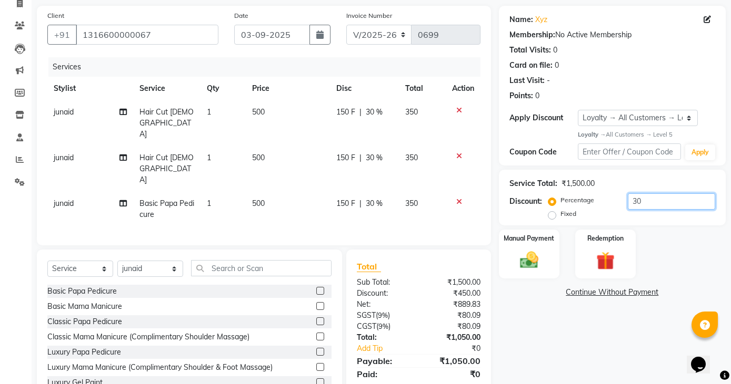
type input "3"
click at [527, 254] on img at bounding box center [528, 261] width 31 height 22
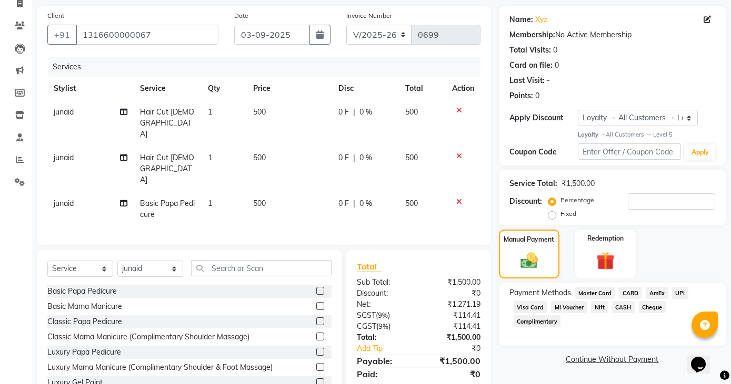
click at [621, 306] on span "CASH" at bounding box center [623, 307] width 23 height 12
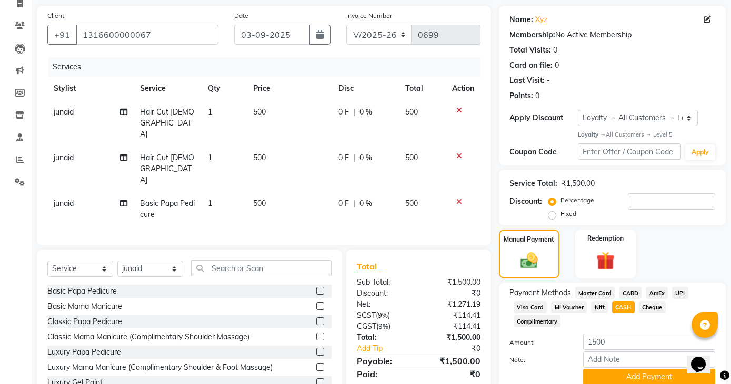
scroll to position [116, 0]
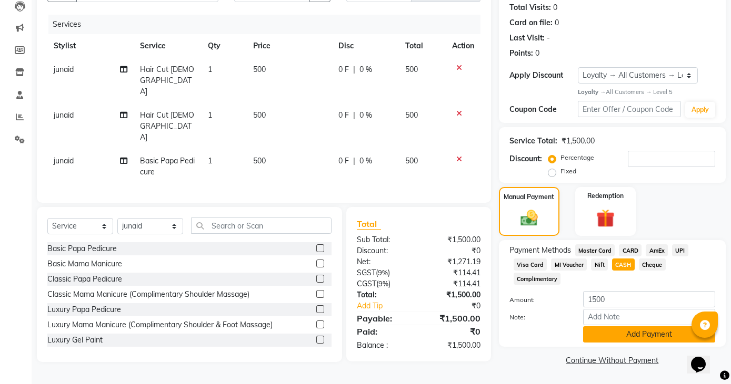
click at [633, 332] on button "Add Payment" at bounding box center [649, 335] width 132 height 16
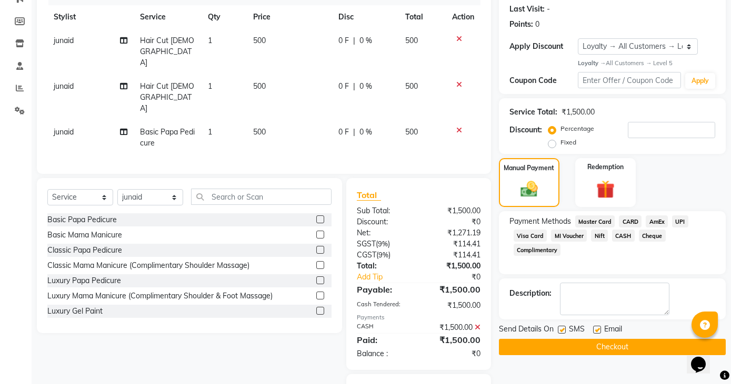
scroll to position [173, 0]
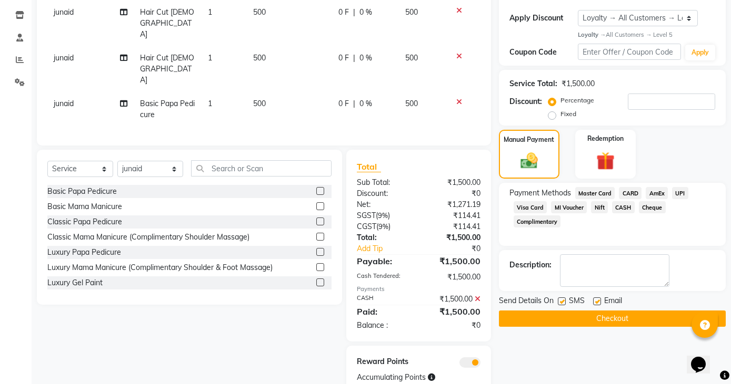
click at [598, 321] on button "Checkout" at bounding box center [612, 319] width 227 height 16
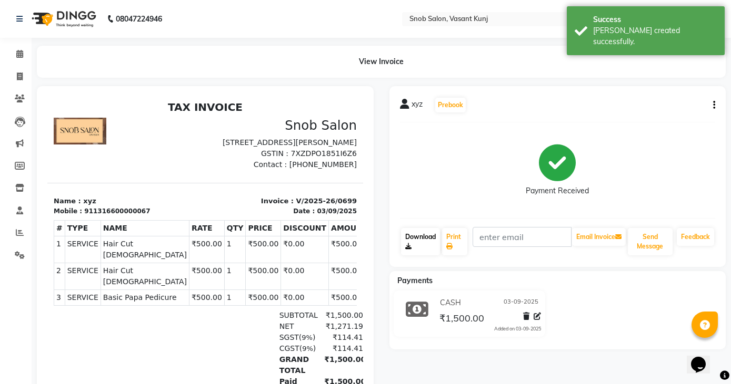
click at [431, 236] on link "Download" at bounding box center [420, 241] width 39 height 27
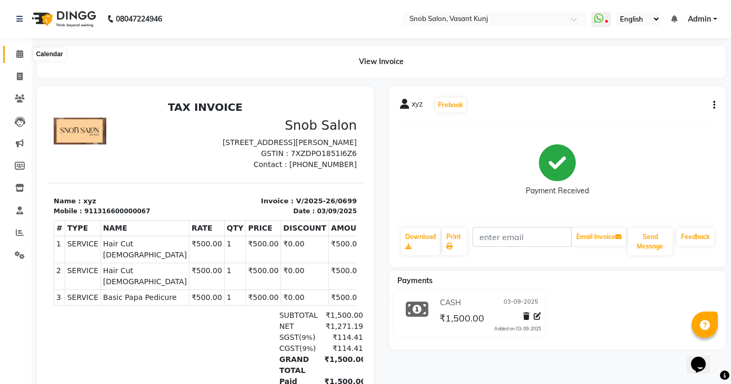
click at [15, 50] on span at bounding box center [20, 54] width 18 height 12
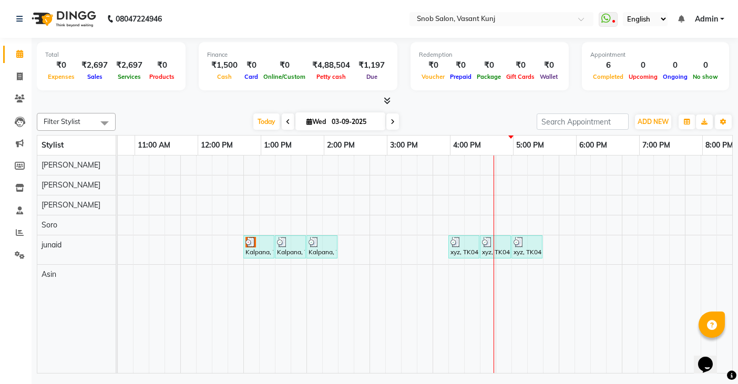
scroll to position [0, 133]
